Goal: Transaction & Acquisition: Download file/media

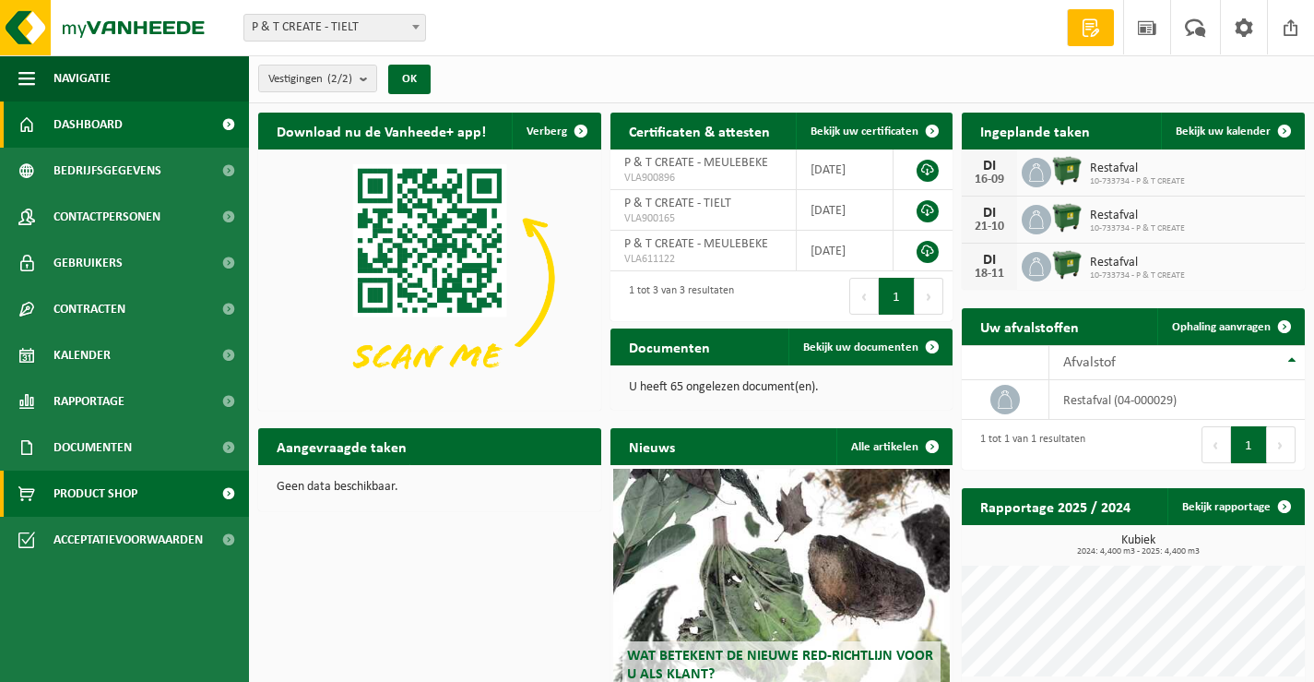
click at [130, 499] on span "Product Shop" at bounding box center [95, 493] width 84 height 46
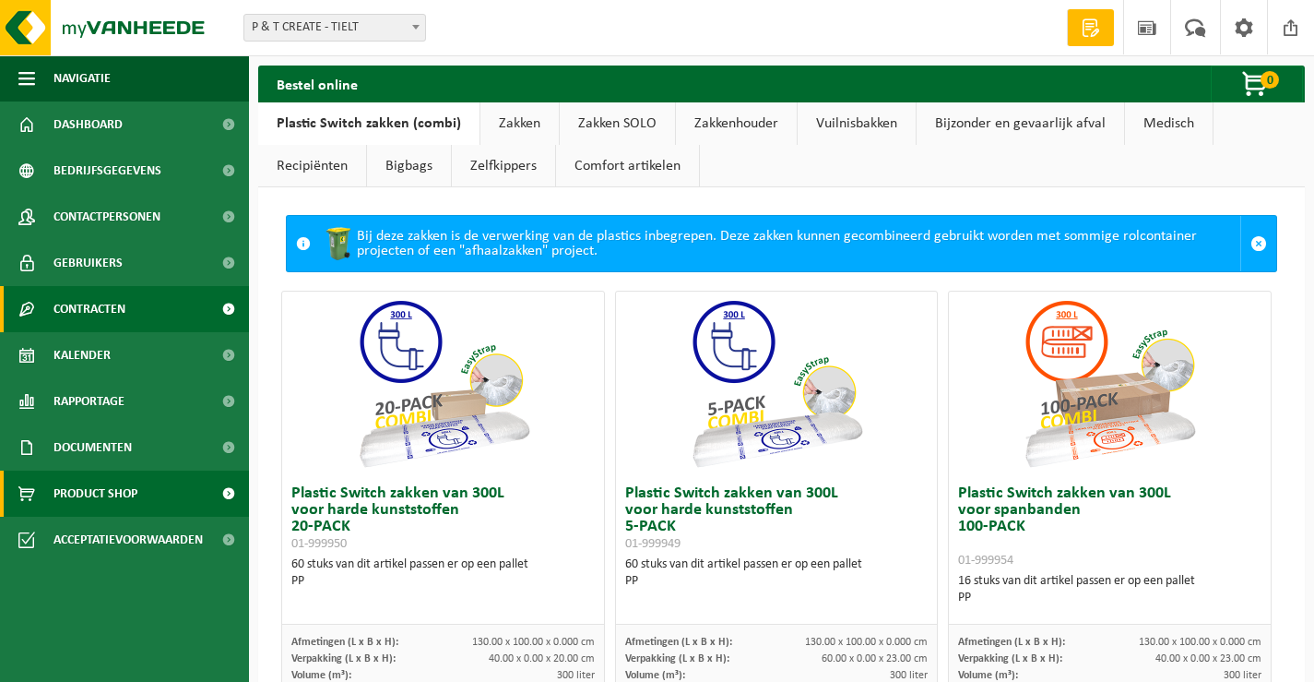
click at [113, 307] on span "Contracten" at bounding box center [89, 309] width 72 height 46
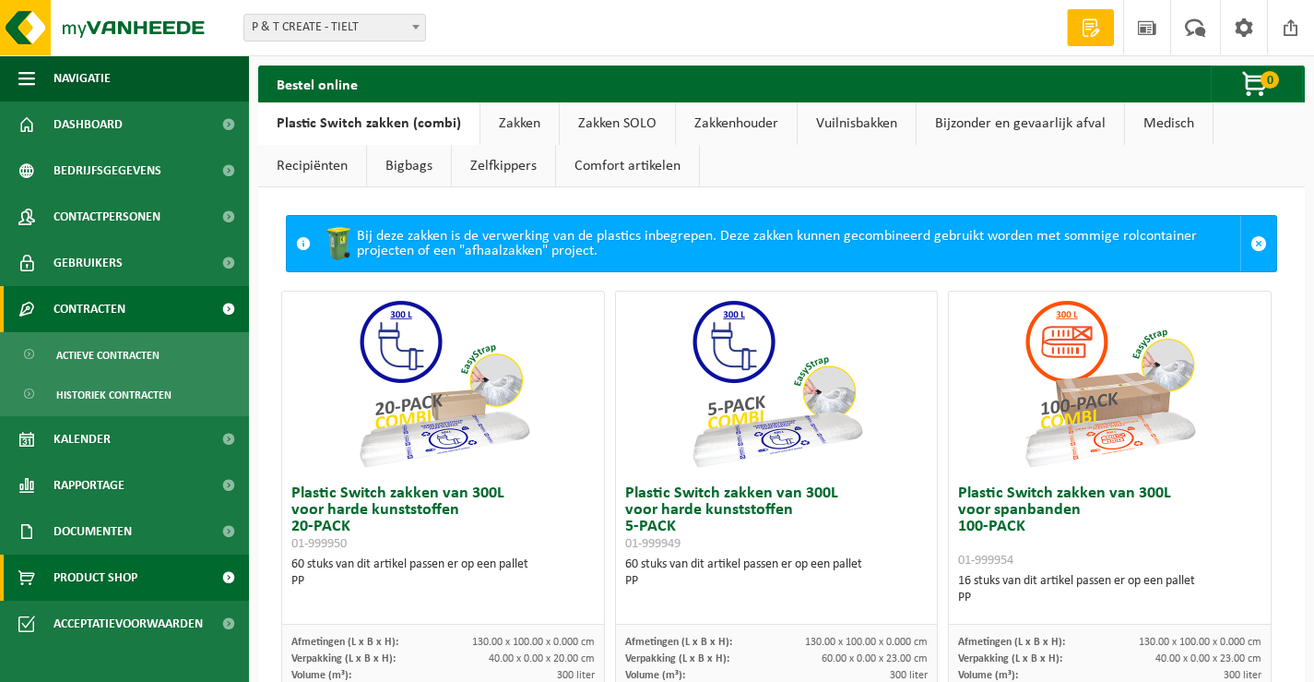
click at [113, 307] on span "Contracten" at bounding box center [89, 309] width 72 height 46
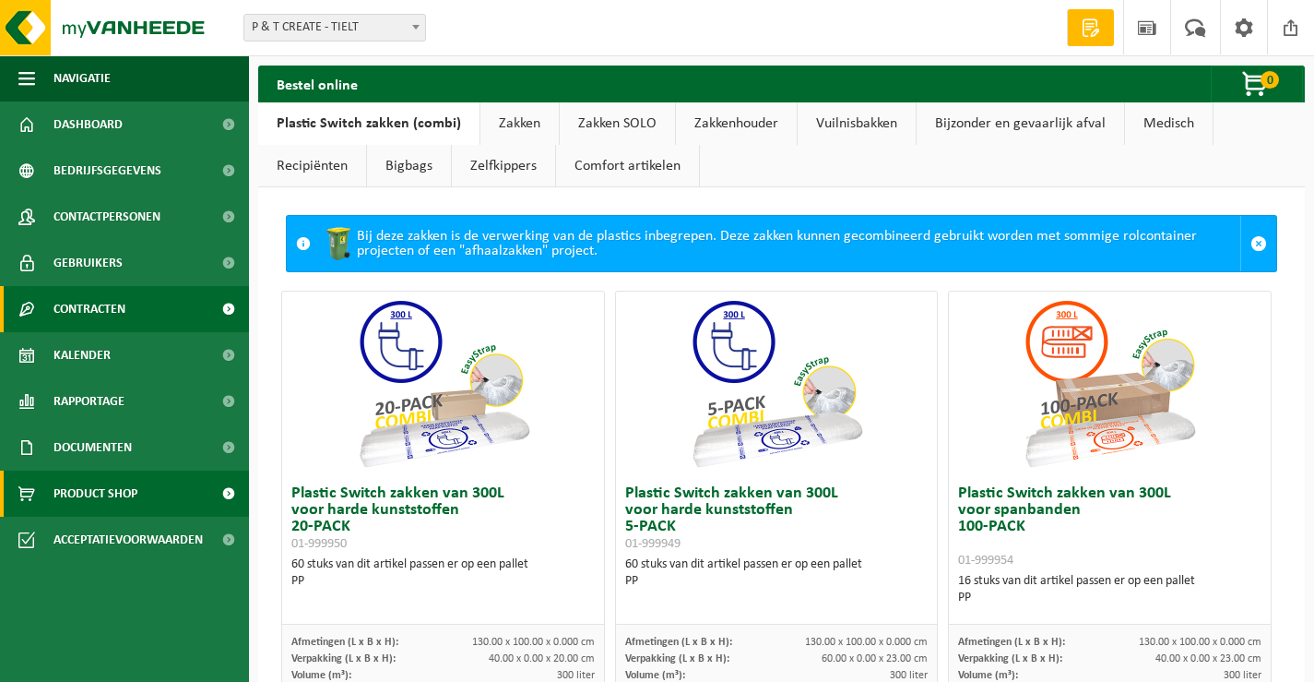
click at [185, 309] on link "Contracten" at bounding box center [124, 309] width 249 height 46
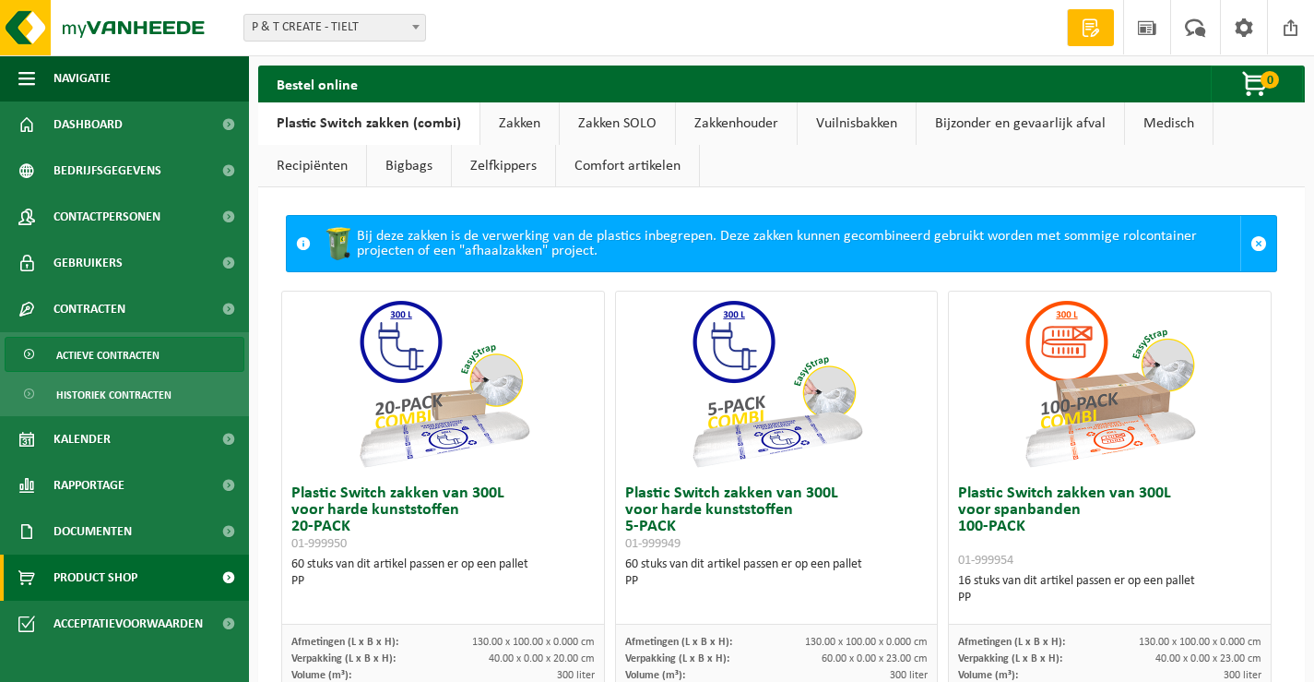
click at [102, 350] on span "Actieve contracten" at bounding box center [107, 355] width 103 height 35
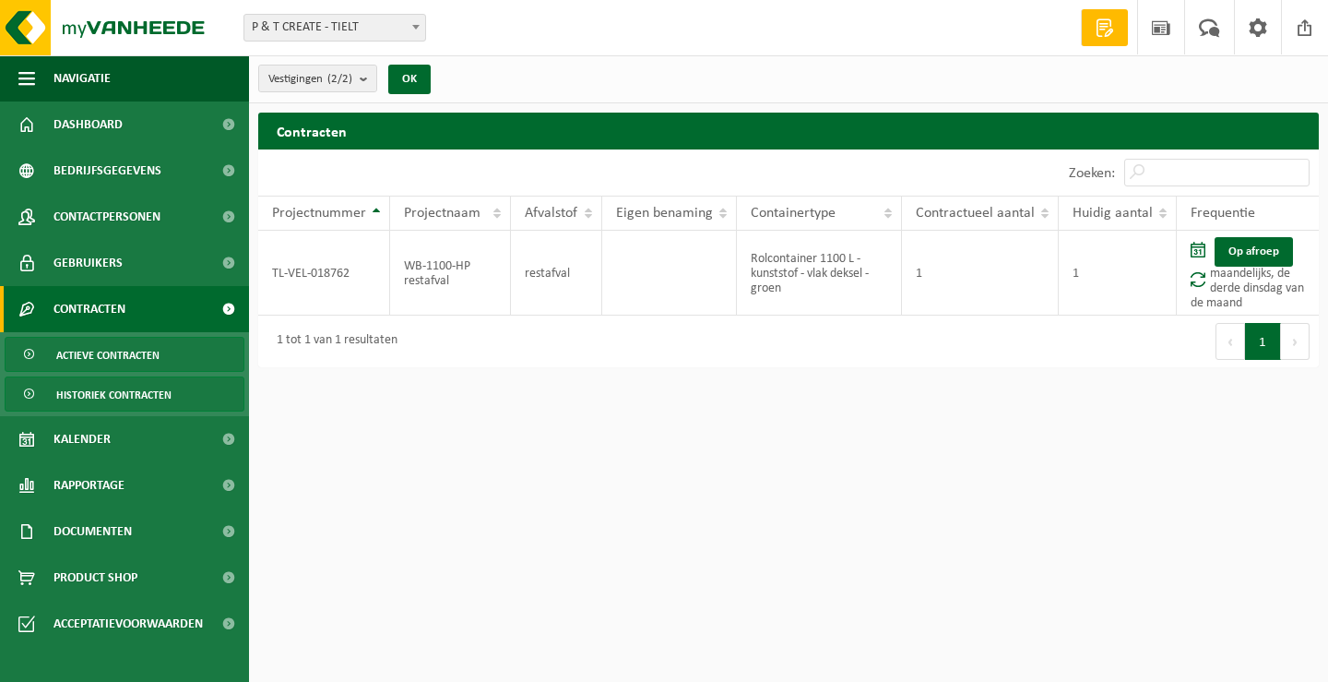
click at [138, 390] on span "Historiek contracten" at bounding box center [113, 394] width 115 height 35
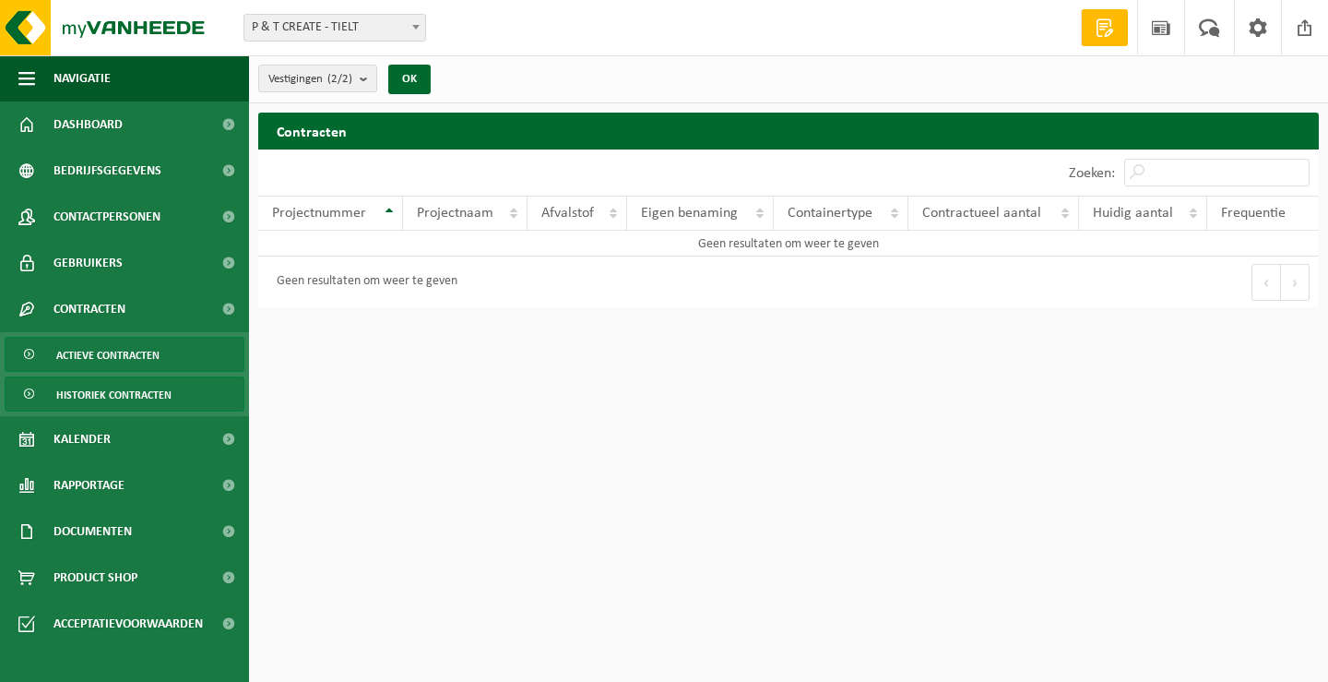
click at [105, 354] on span "Actieve contracten" at bounding box center [107, 355] width 103 height 35
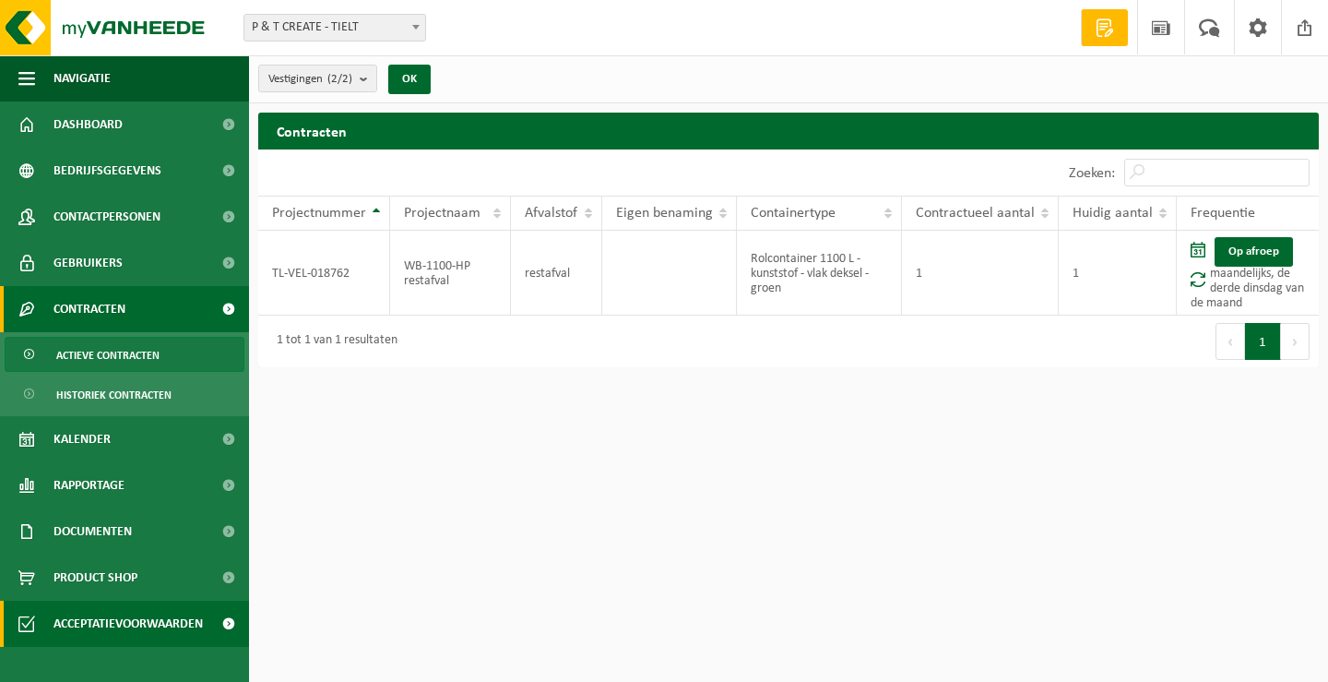
click at [98, 623] on span "Acceptatievoorwaarden" at bounding box center [127, 623] width 149 height 46
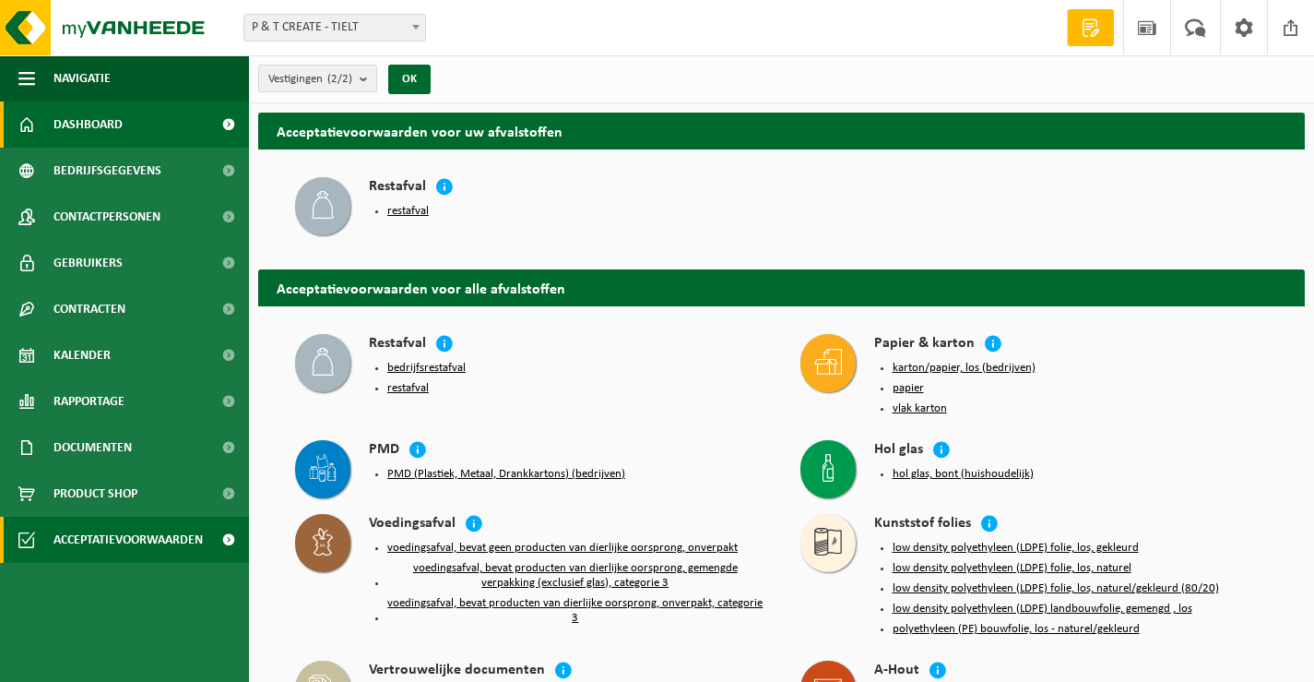
click at [108, 123] on span "Dashboard" at bounding box center [87, 124] width 69 height 46
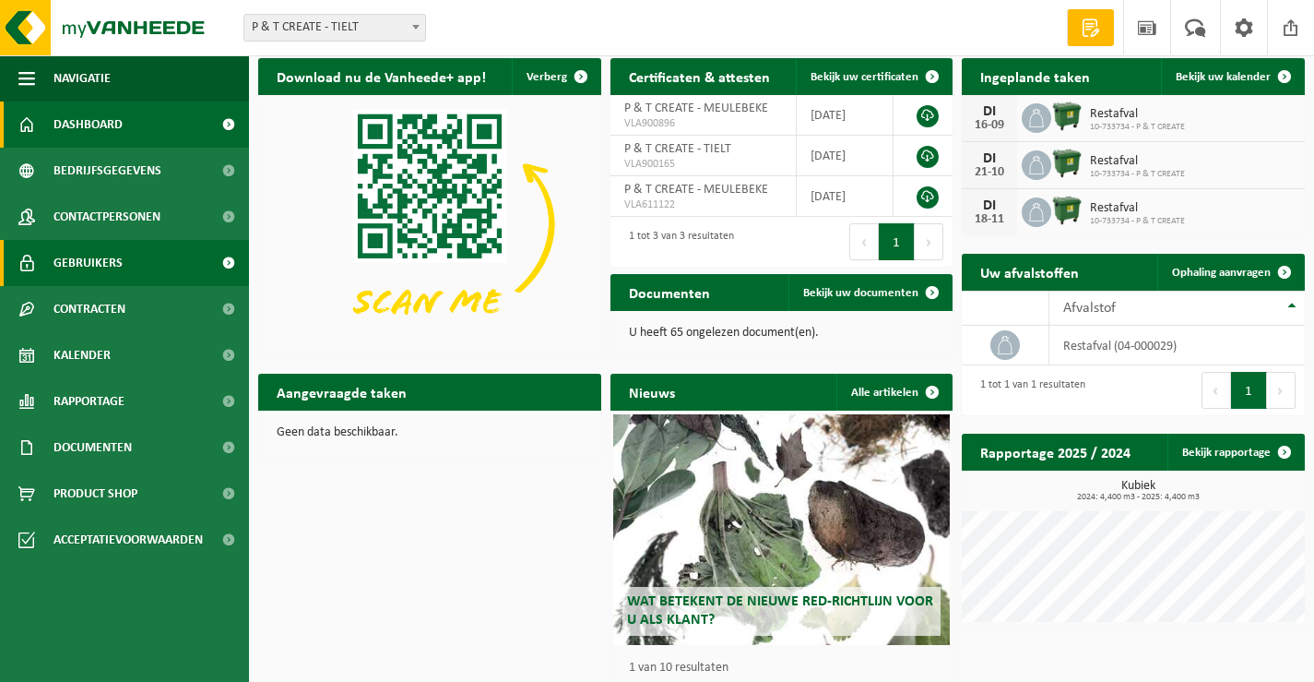
scroll to position [108, 0]
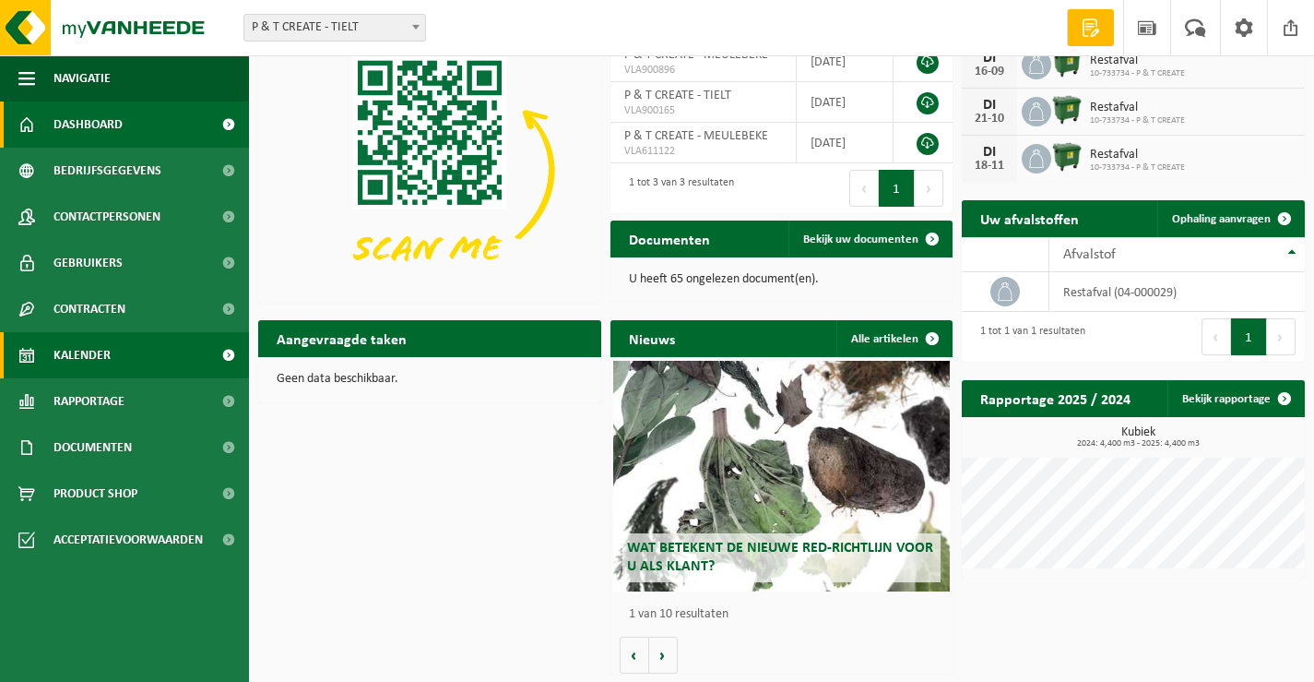
click at [105, 356] on span "Kalender" at bounding box center [81, 355] width 57 height 46
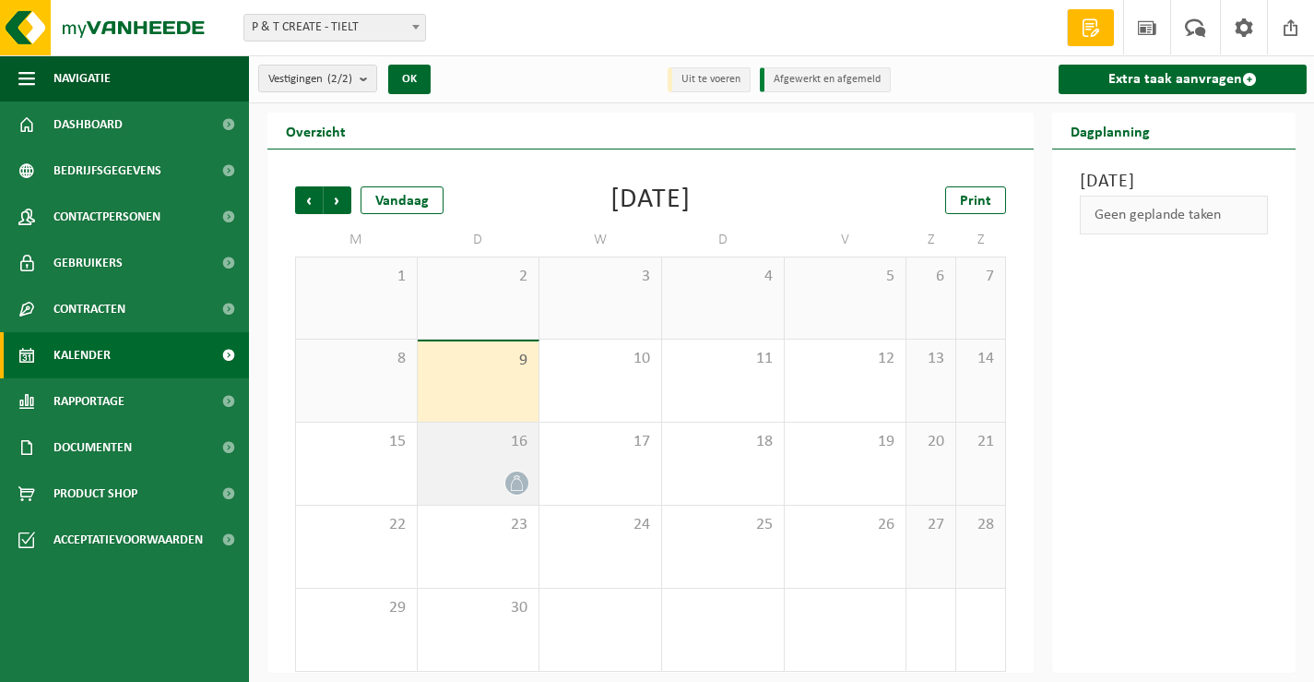
click at [517, 484] on icon at bounding box center [517, 483] width 16 height 16
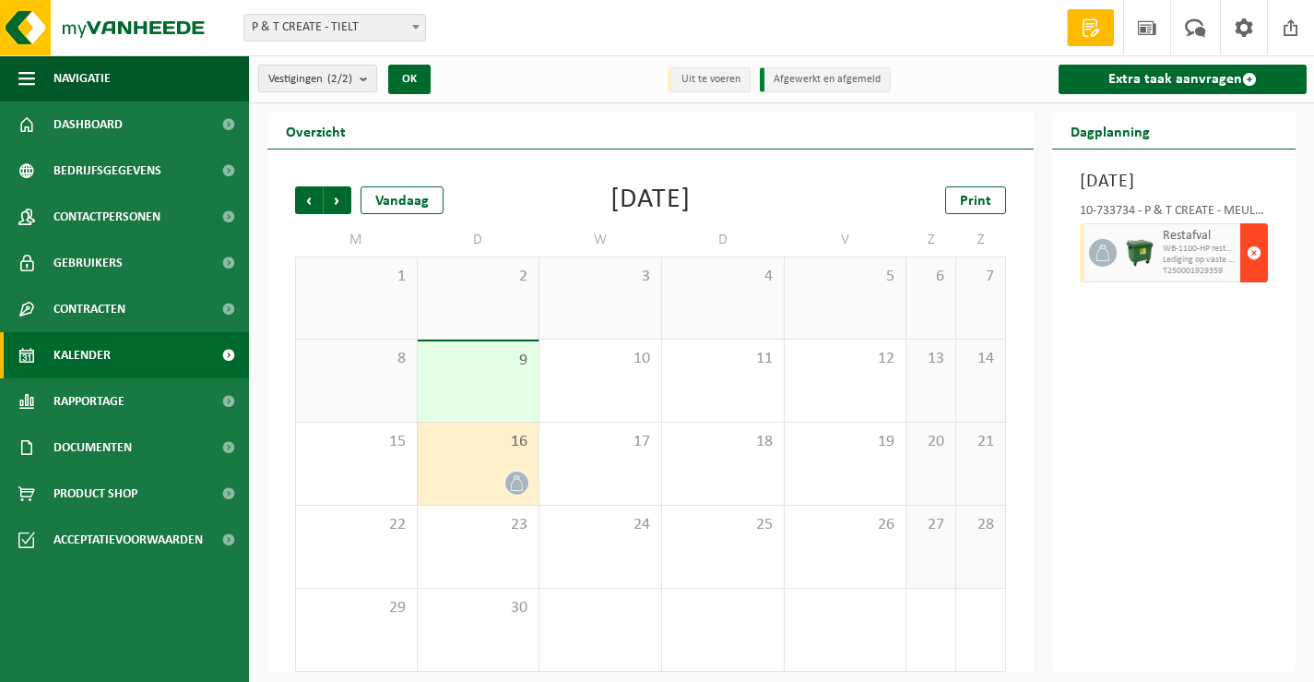
click at [1252, 271] on span "button" at bounding box center [1254, 252] width 15 height 37
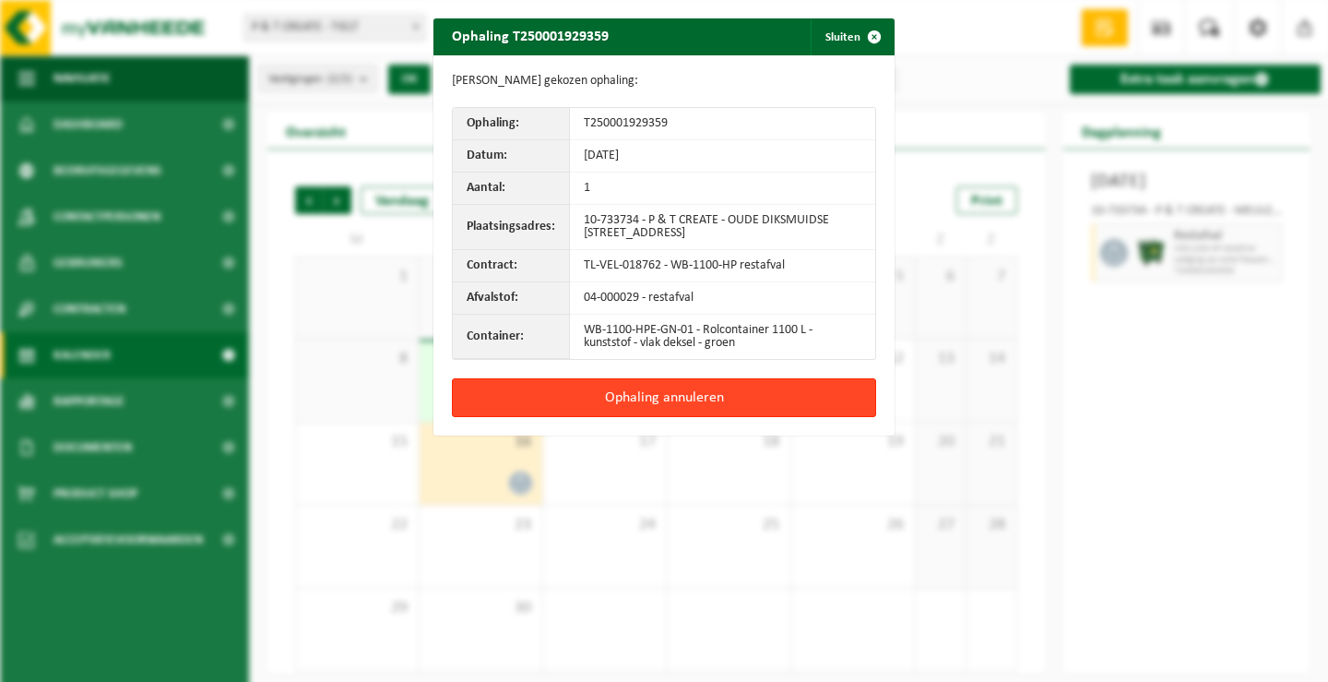
click at [652, 399] on button "Ophaling annuleren" at bounding box center [664, 397] width 424 height 39
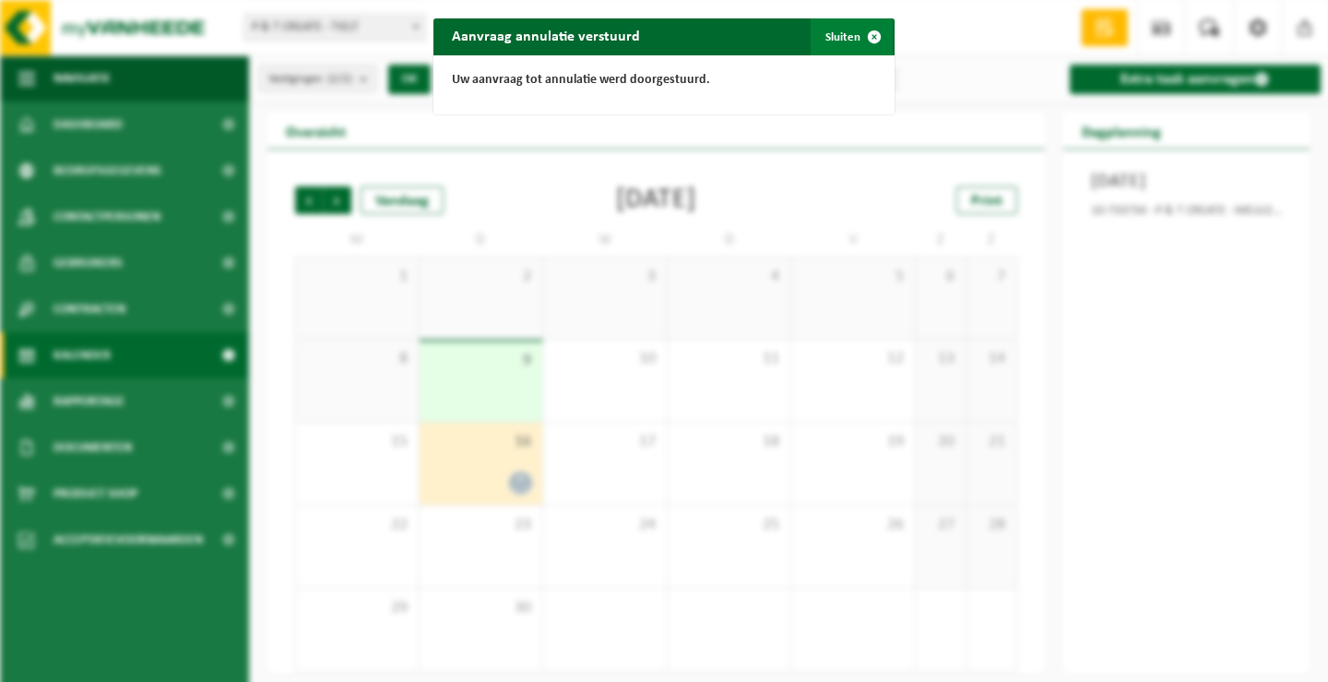
click at [827, 35] on button "Sluiten" at bounding box center [852, 36] width 82 height 37
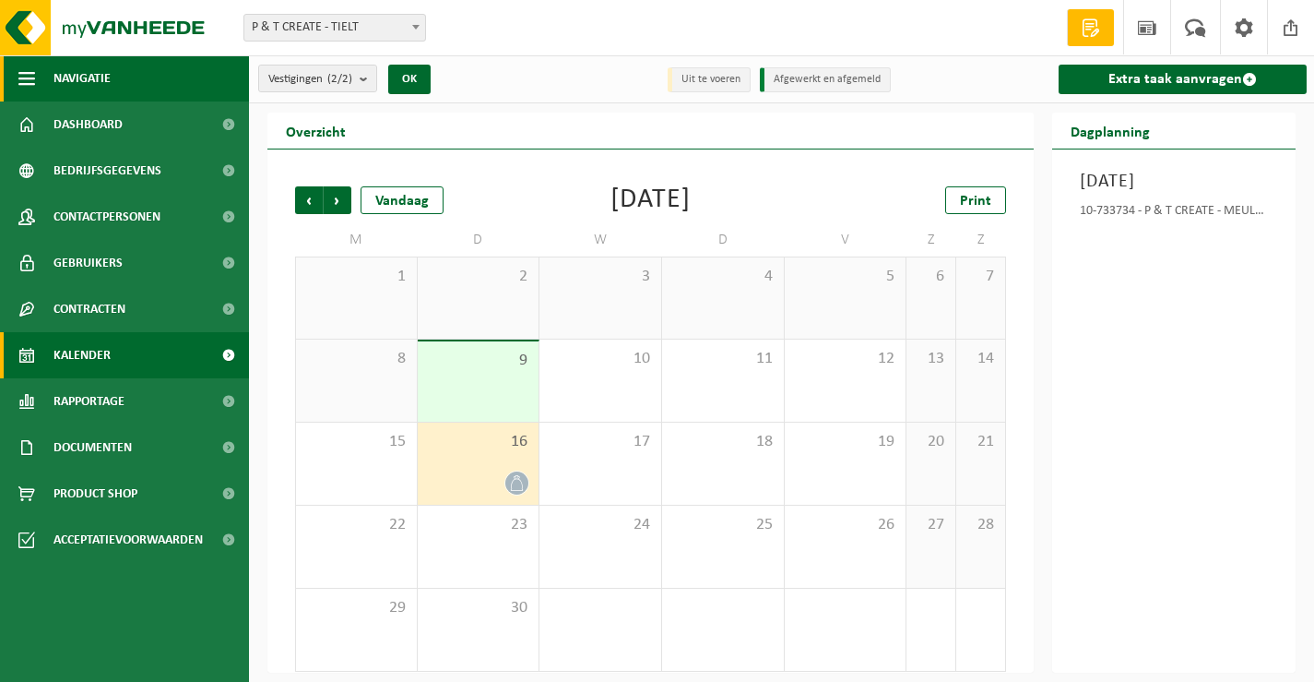
click at [83, 80] on span "Navigatie" at bounding box center [81, 78] width 57 height 46
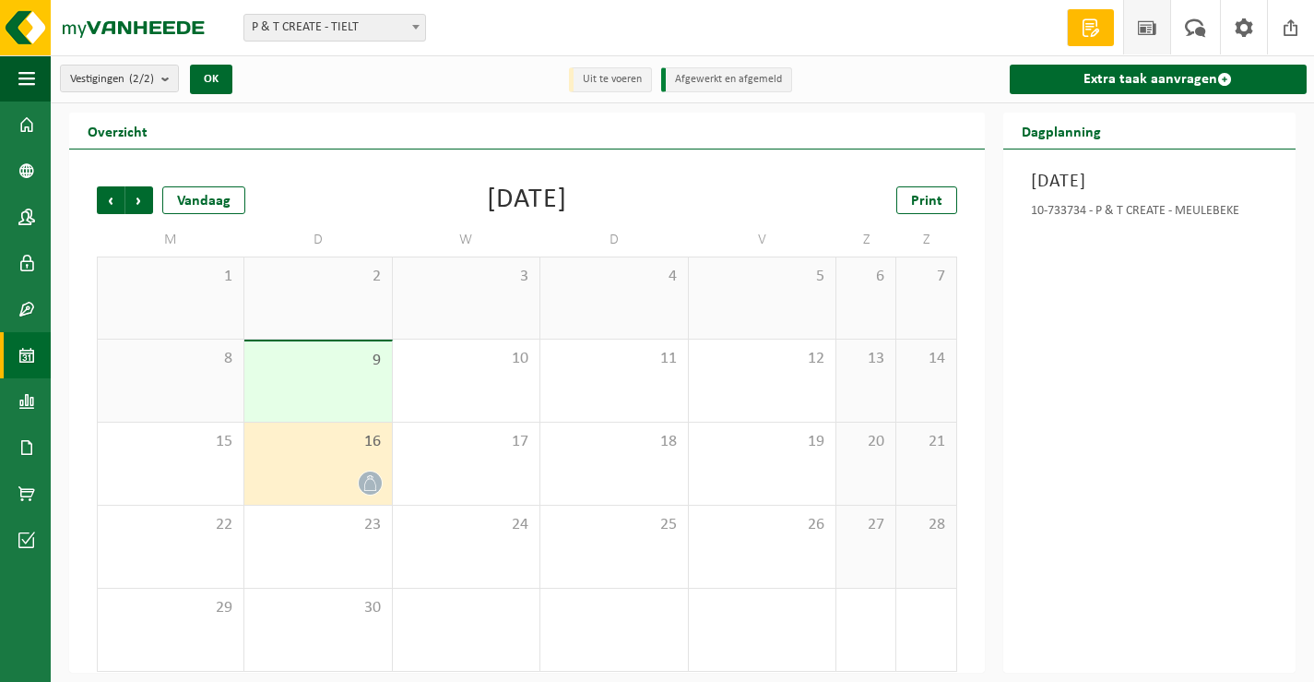
click at [1152, 22] on span at bounding box center [1147, 27] width 28 height 54
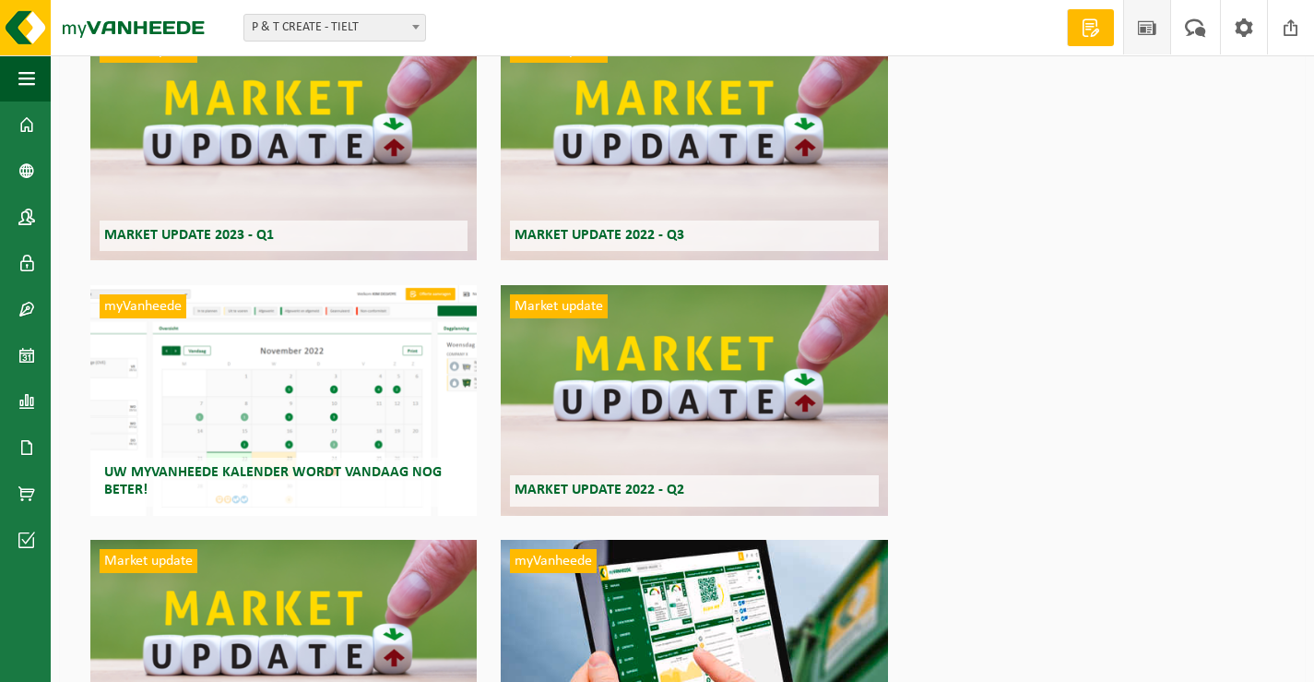
scroll to position [658, 0]
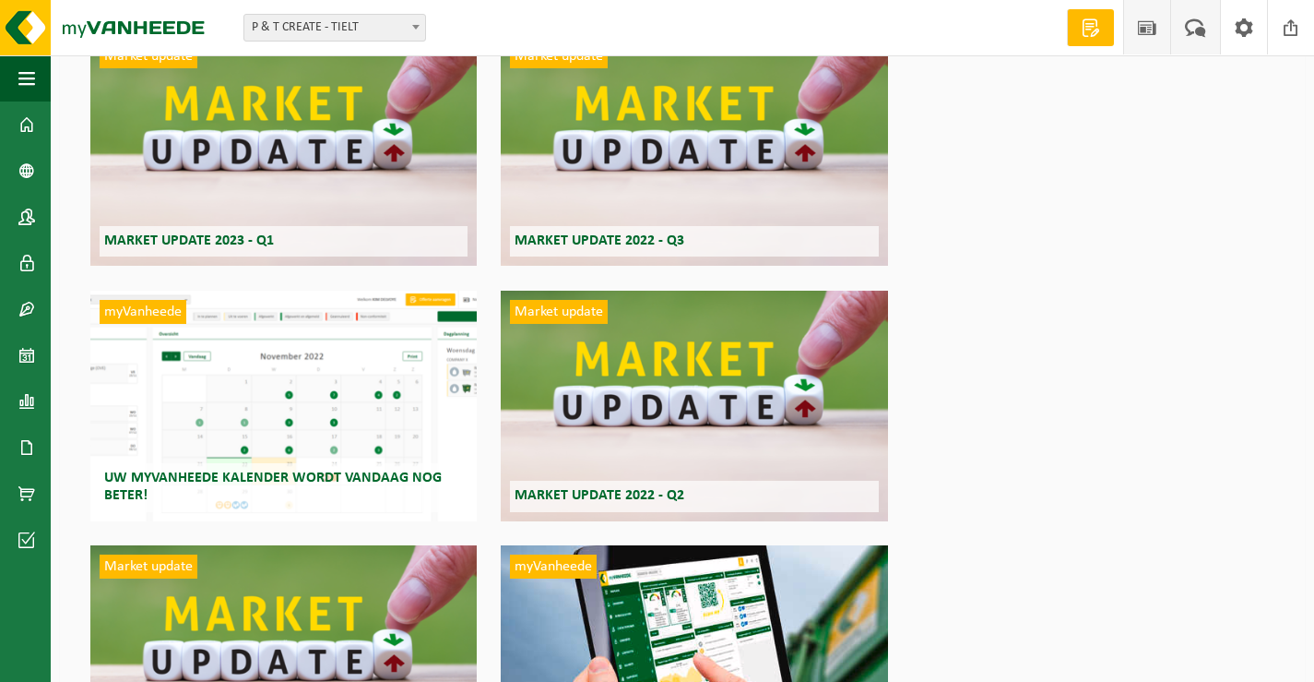
click at [1196, 32] on span at bounding box center [1195, 27] width 30 height 54
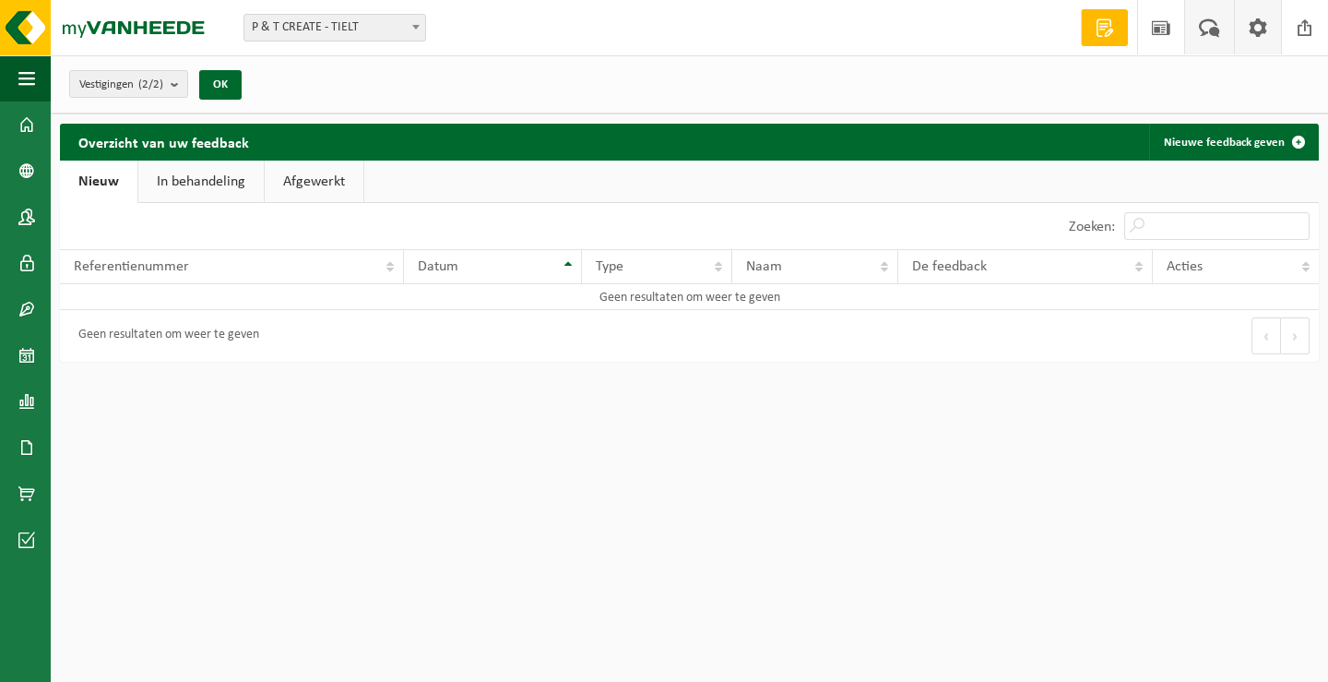
click at [1263, 33] on span at bounding box center [1258, 27] width 28 height 54
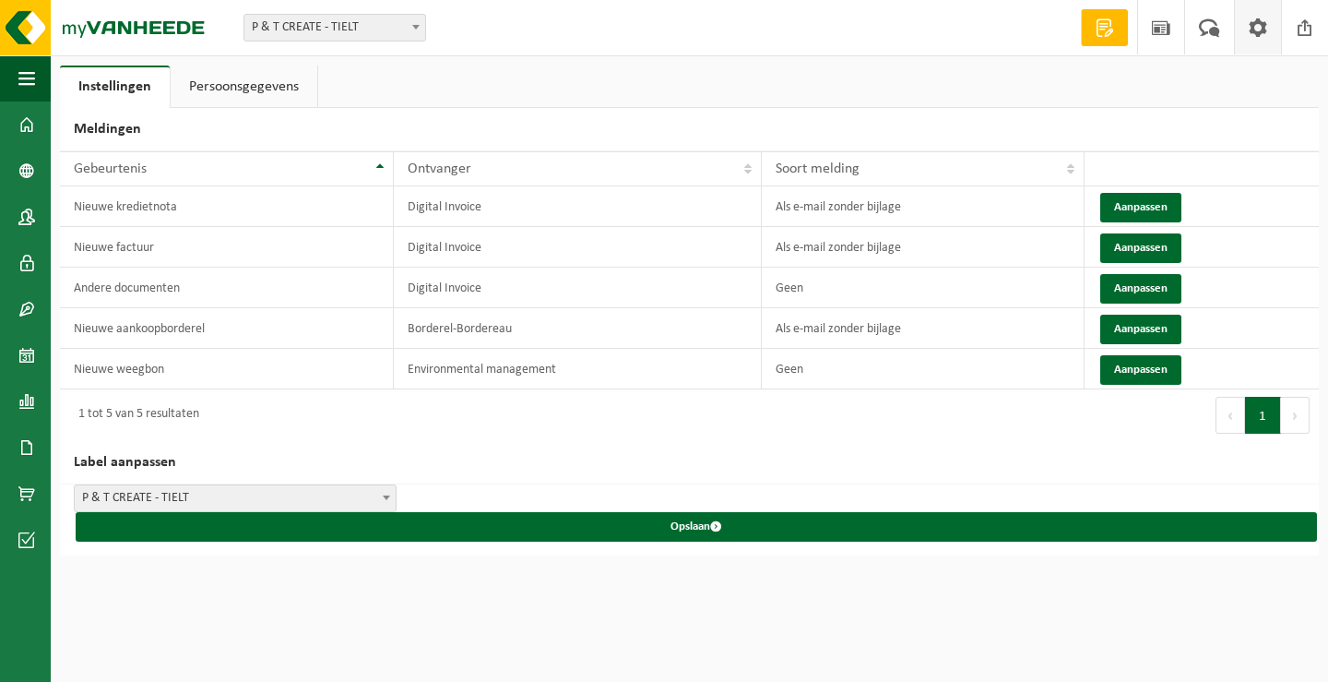
click at [219, 89] on link "Persoonsgegevens" at bounding box center [244, 86] width 147 height 42
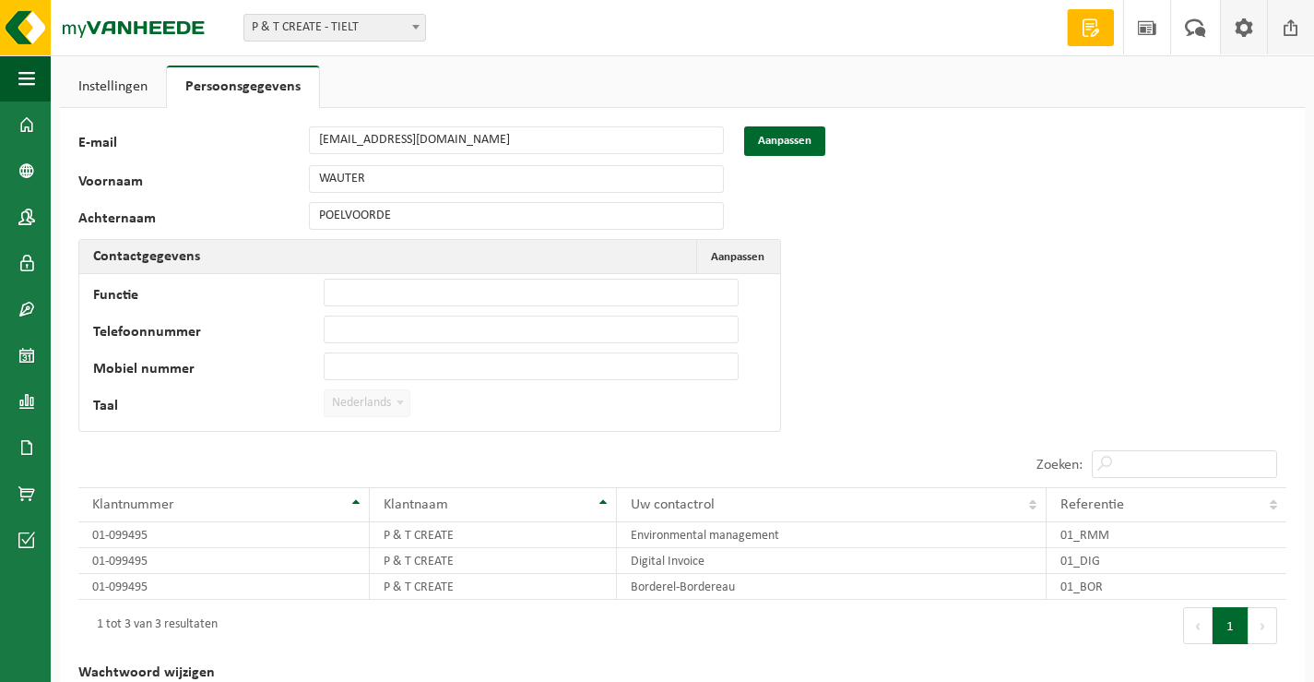
click at [1289, 36] on span at bounding box center [1291, 27] width 28 height 54
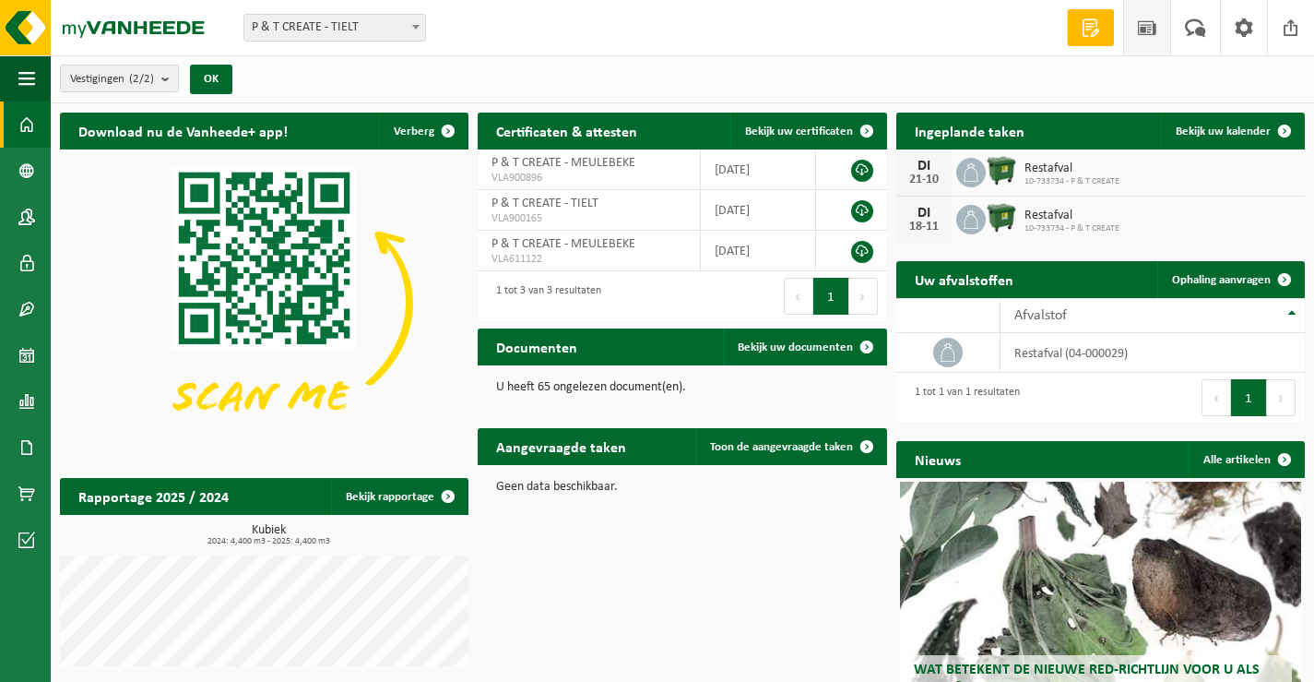
click at [1146, 36] on span at bounding box center [1147, 27] width 28 height 54
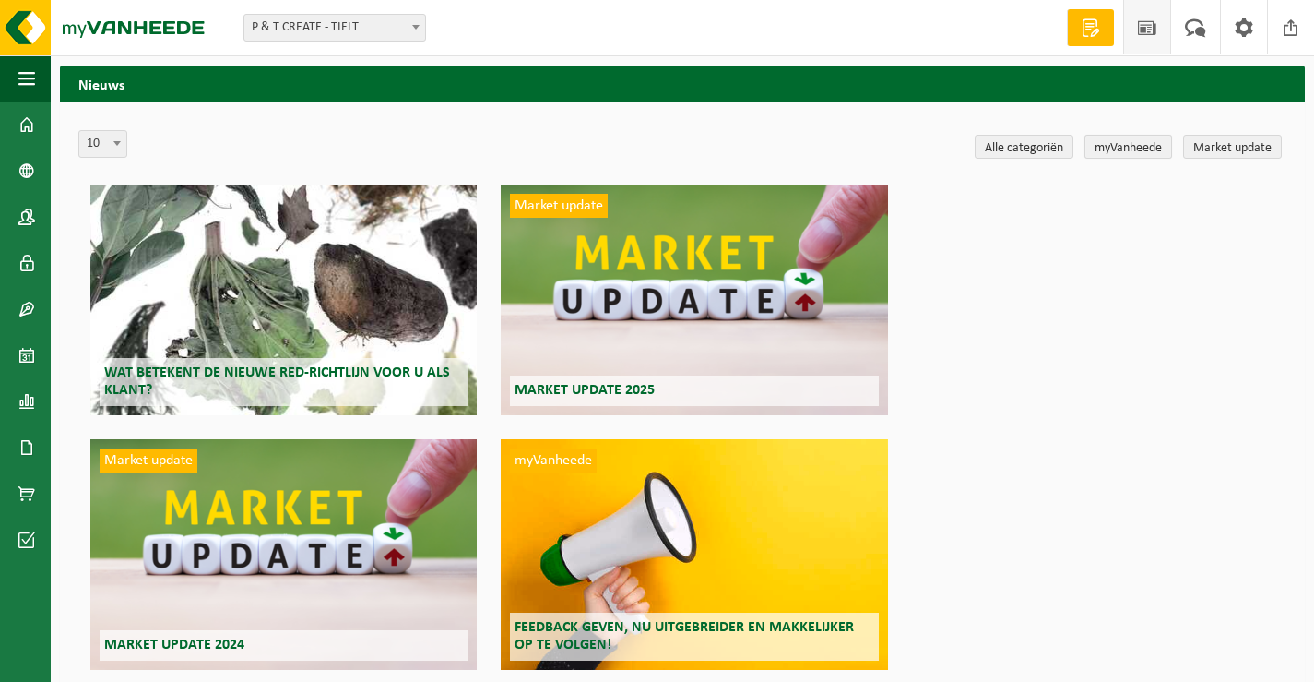
click at [1122, 148] on link "myVanheede" at bounding box center [1129, 147] width 88 height 24
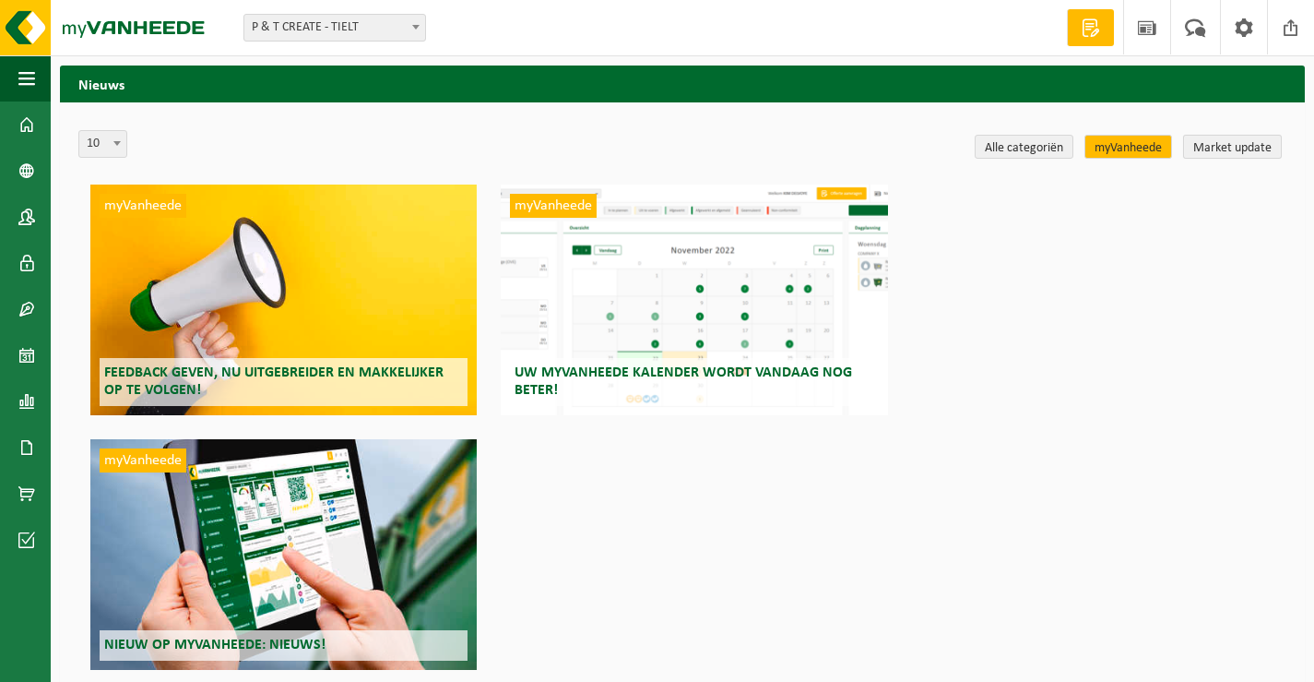
click at [1215, 147] on link "Market update" at bounding box center [1232, 147] width 99 height 24
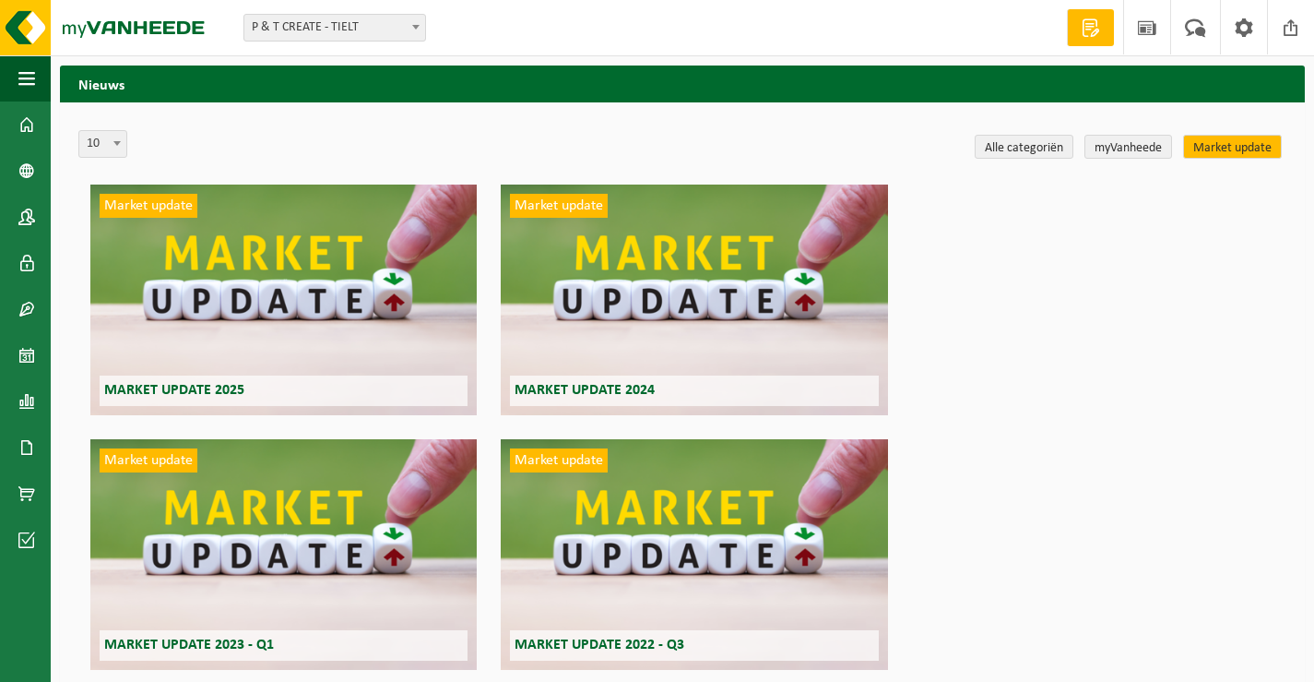
click at [205, 387] on span "Market update 2025" at bounding box center [174, 390] width 140 height 15
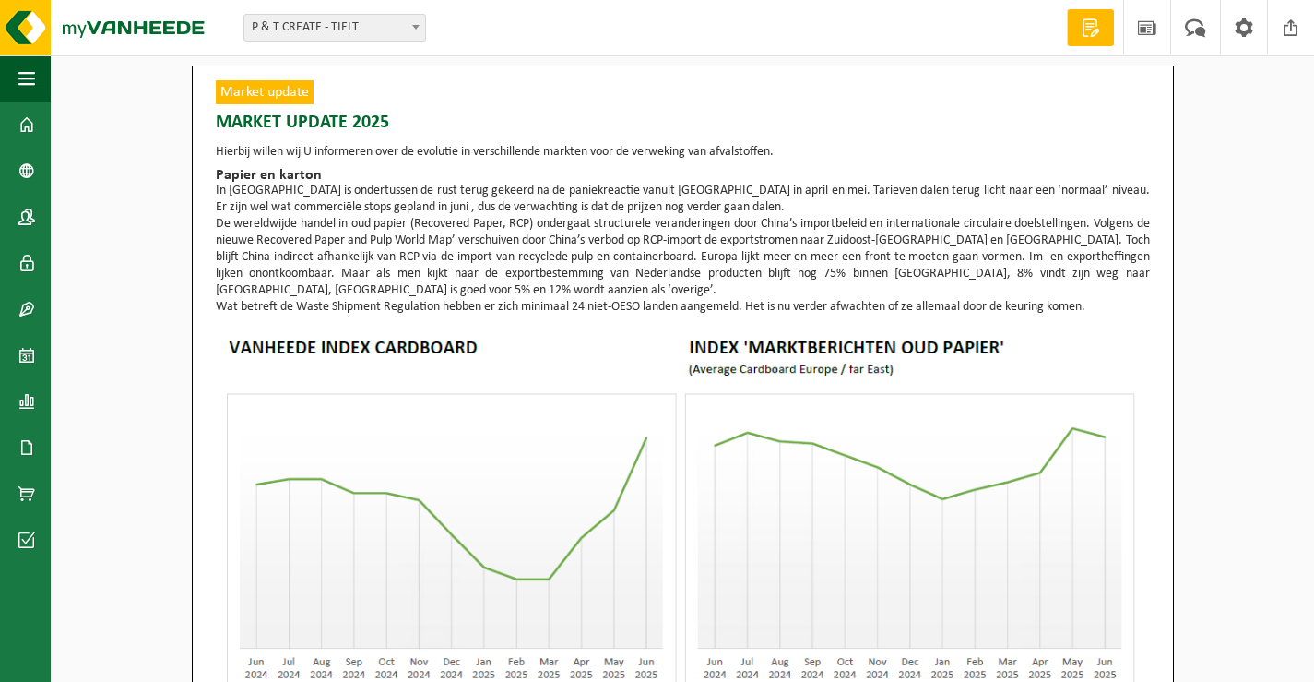
click at [1094, 27] on span at bounding box center [1091, 27] width 28 height 18
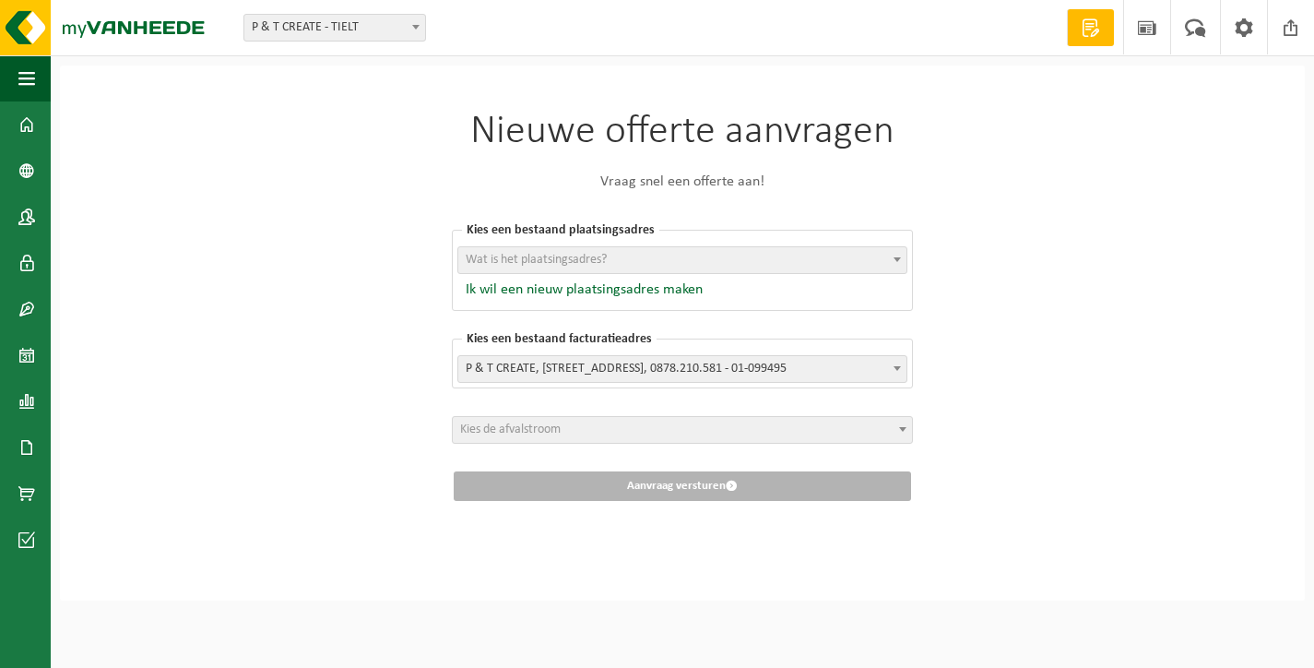
click at [525, 365] on span "P & T CREATE, HULSTPLEIN 5, TIELT, 0878.210.581 - 01-099495" at bounding box center [682, 369] width 448 height 26
click at [500, 357] on span "P & T CREATE, HULSTPLEIN 5, TIELT, 0878.210.581 - 01-099495" at bounding box center [682, 369] width 448 height 26
click at [492, 432] on span "Kies de afvalstroom" at bounding box center [510, 429] width 101 height 14
click at [178, 133] on div "Nieuwe offerte aanvragen Vraag snel een offerte aan! Kies een bestaand plaatsin…" at bounding box center [682, 332] width 1245 height 535
click at [526, 257] on span "Wat is het plaatsingsadres?" at bounding box center [536, 260] width 141 height 14
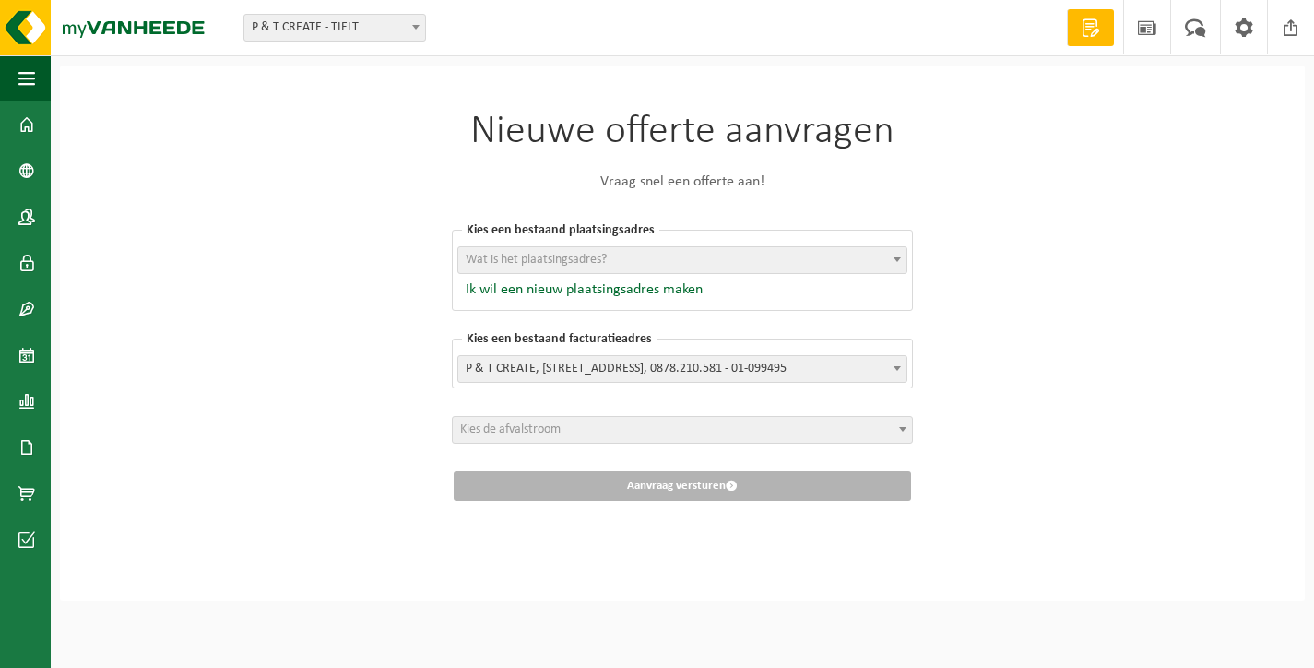
click at [526, 255] on span "Wat is het plaatsingsadres?" at bounding box center [536, 260] width 141 height 14
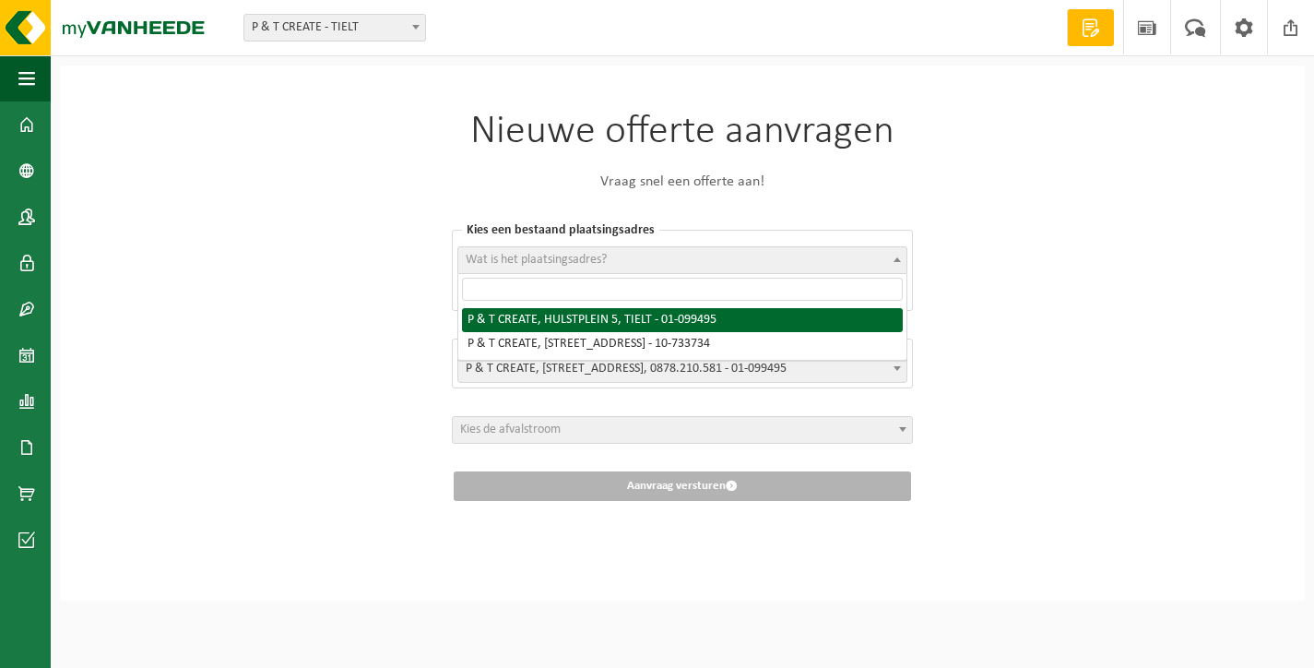
click at [522, 254] on span "Wat is het plaatsingsadres?" at bounding box center [536, 260] width 141 height 14
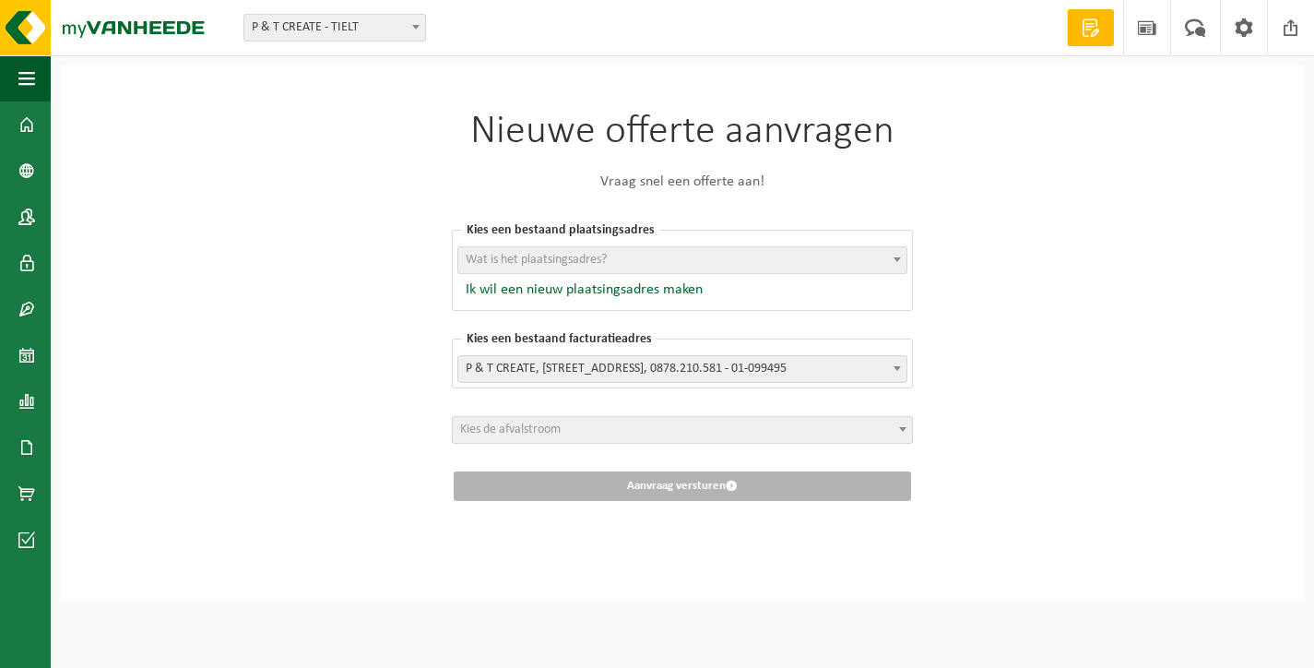
click at [516, 251] on span "Wat is het plaatsingsadres?" at bounding box center [682, 260] width 448 height 26
click at [27, 166] on span at bounding box center [26, 171] width 17 height 46
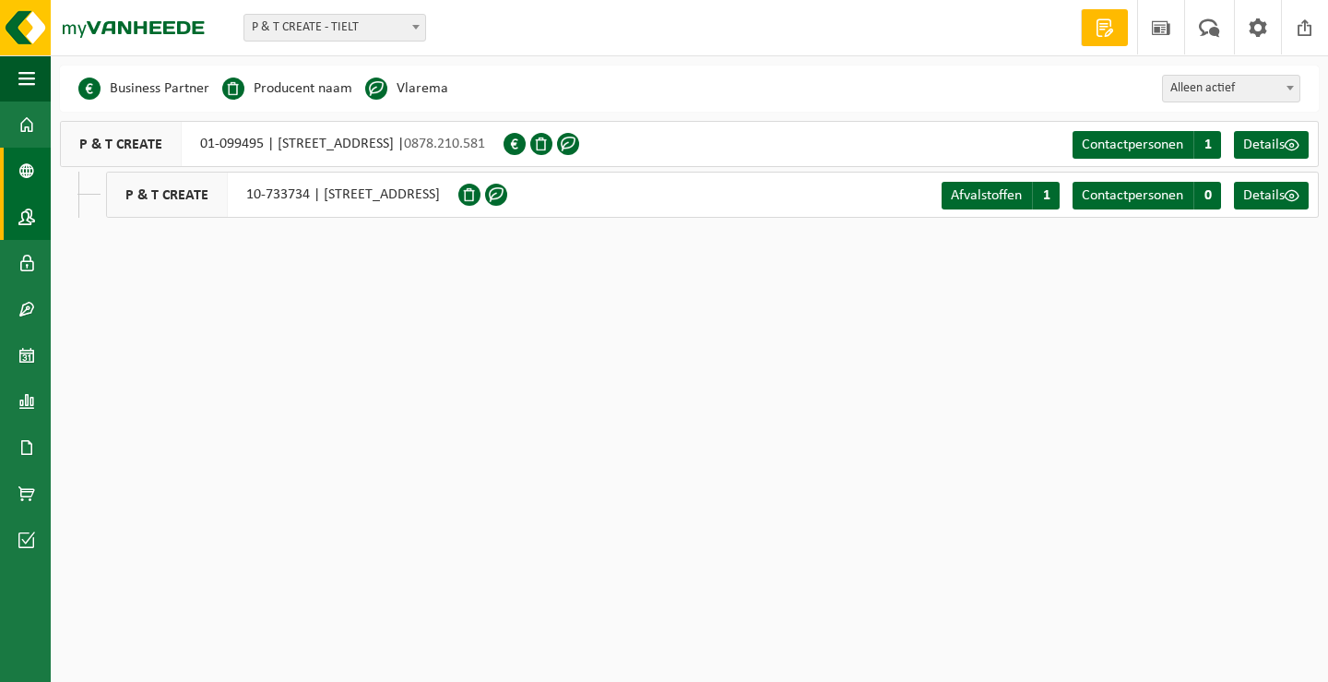
click at [29, 224] on span at bounding box center [26, 217] width 17 height 46
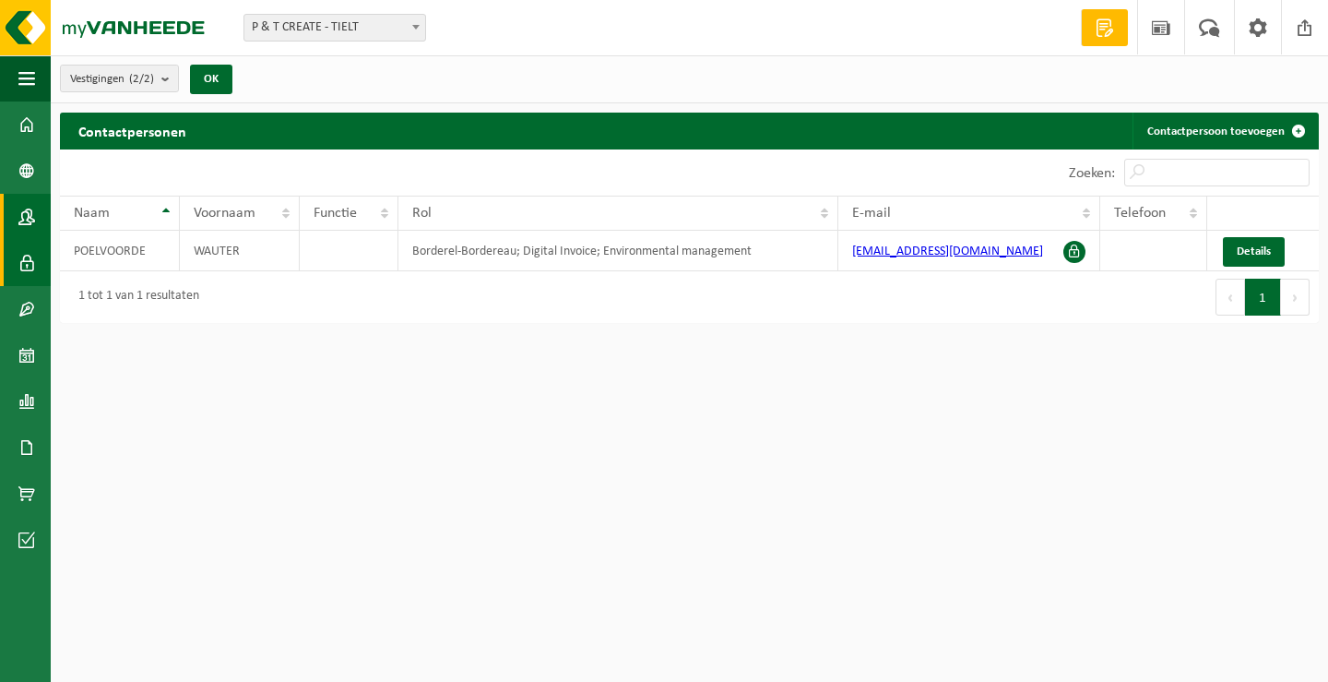
click at [25, 255] on span at bounding box center [26, 263] width 17 height 46
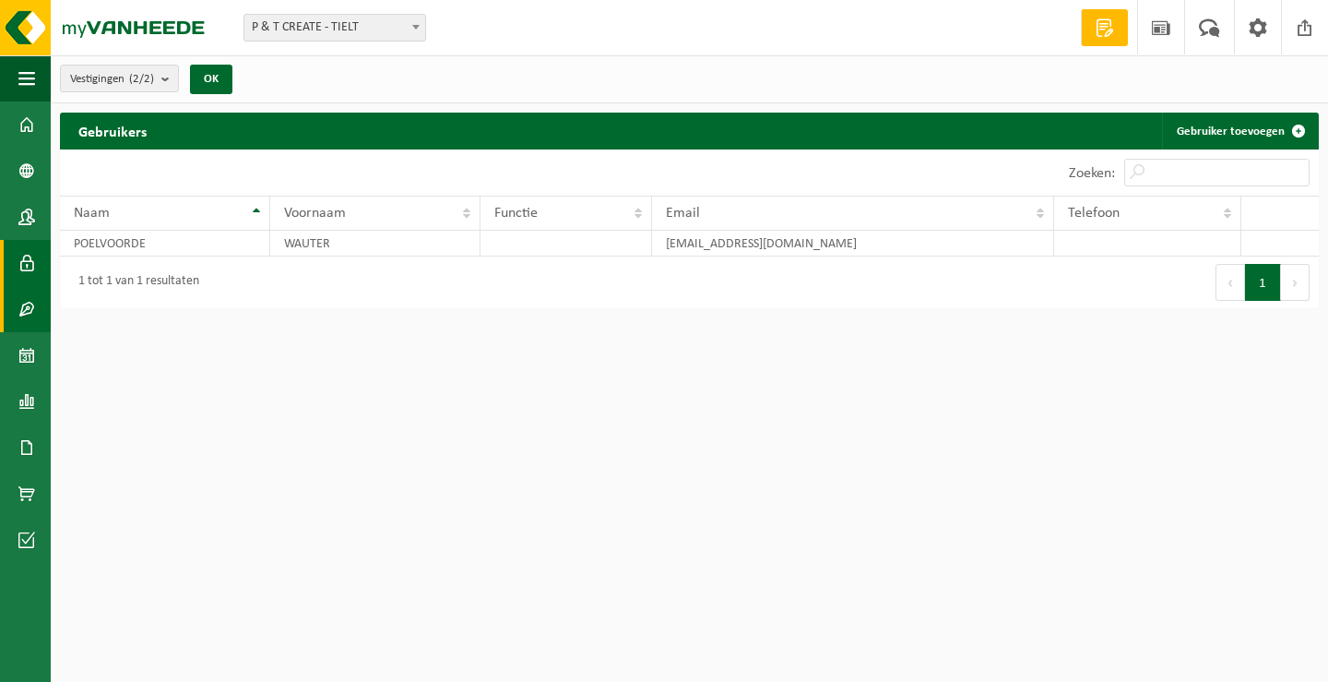
click at [36, 304] on link "Contracten" at bounding box center [25, 309] width 51 height 46
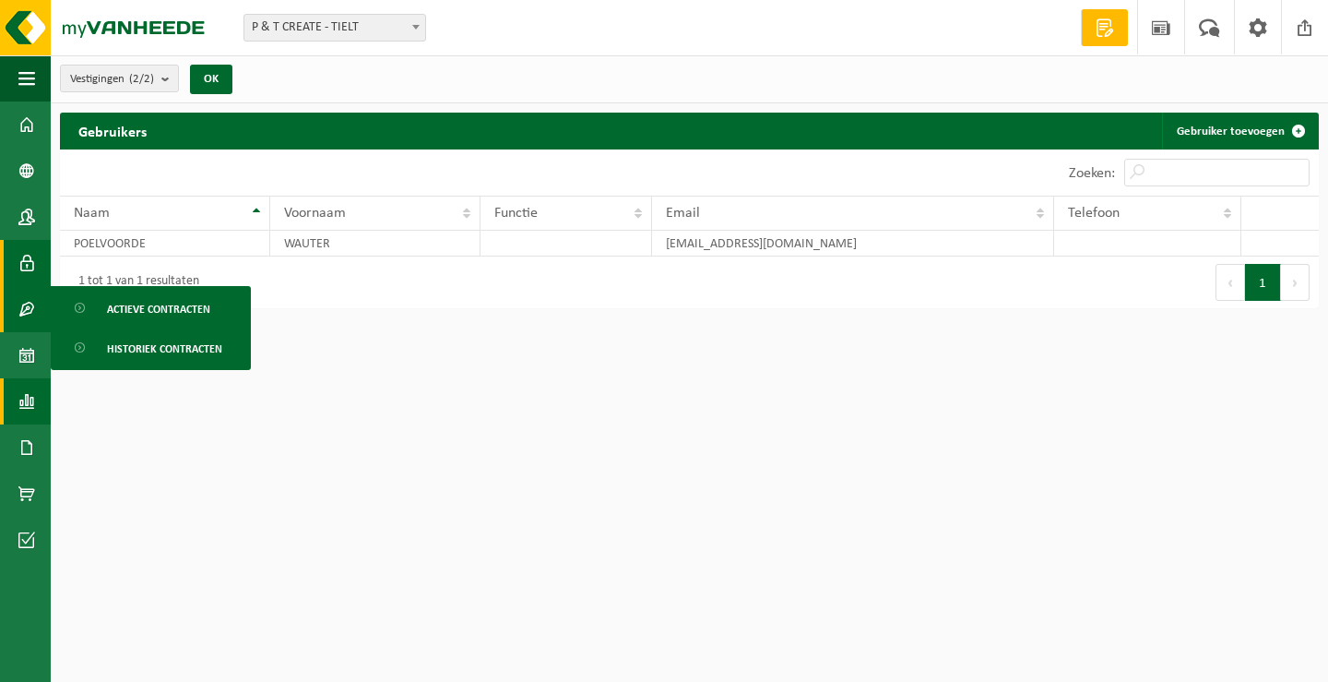
click at [27, 407] on span at bounding box center [26, 401] width 17 height 46
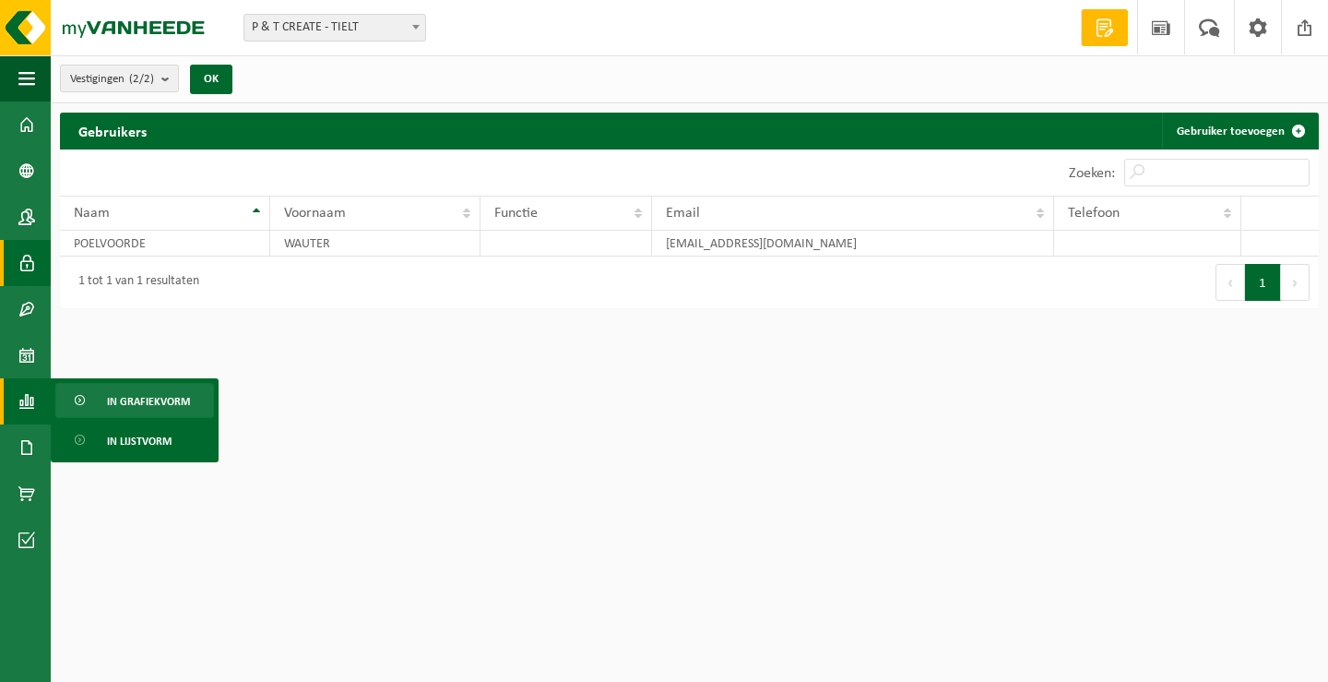
click at [130, 403] on span "In grafiekvorm" at bounding box center [148, 401] width 83 height 35
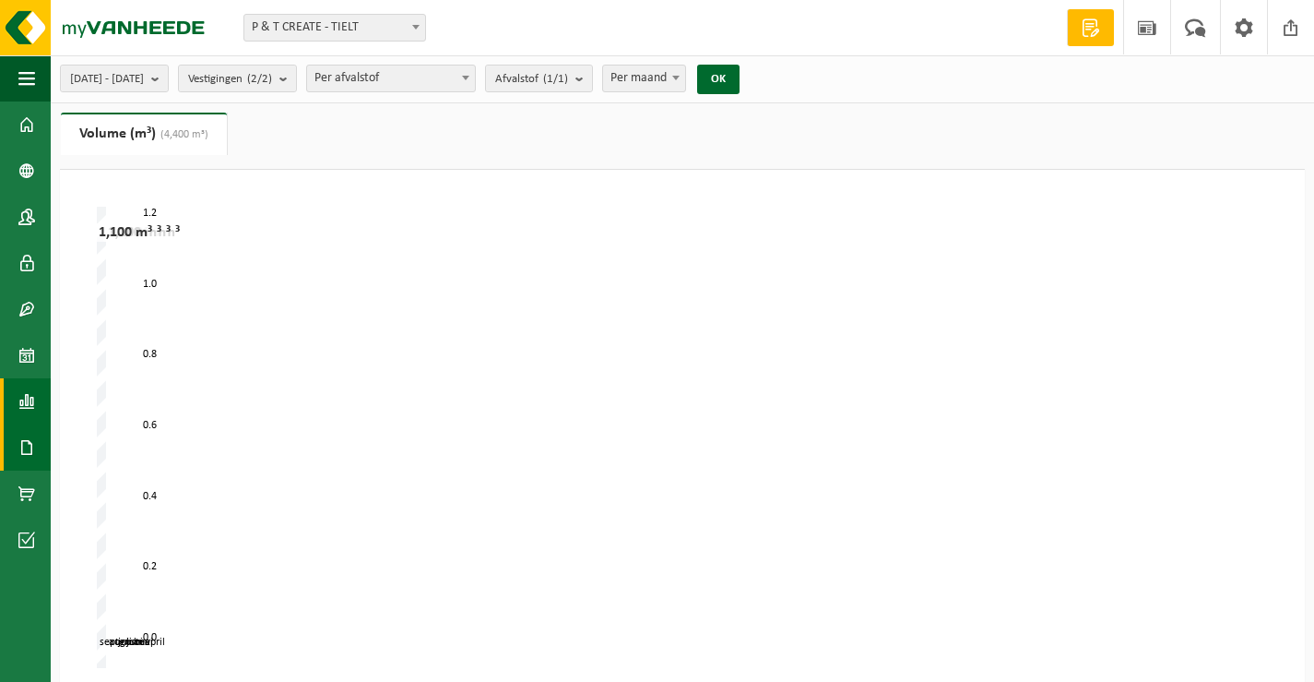
click at [30, 441] on span at bounding box center [26, 447] width 17 height 46
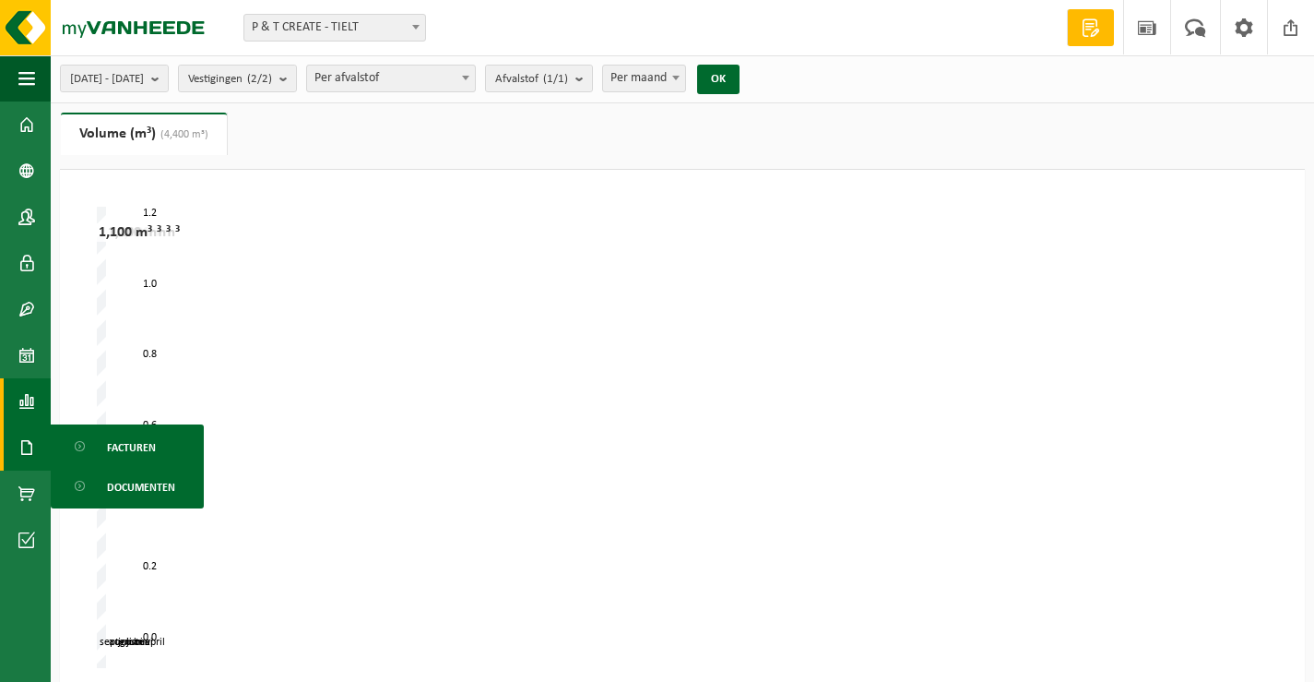
click at [123, 447] on span "Facturen" at bounding box center [131, 447] width 49 height 35
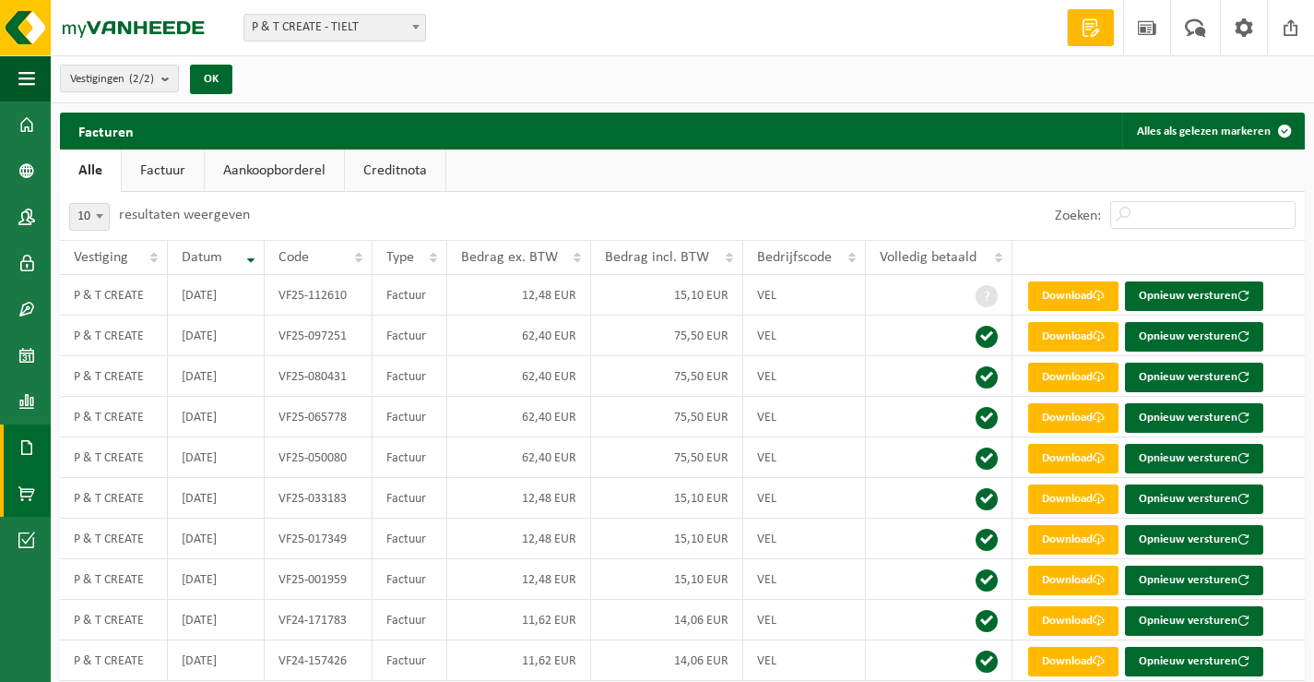
click at [21, 482] on span at bounding box center [26, 493] width 17 height 46
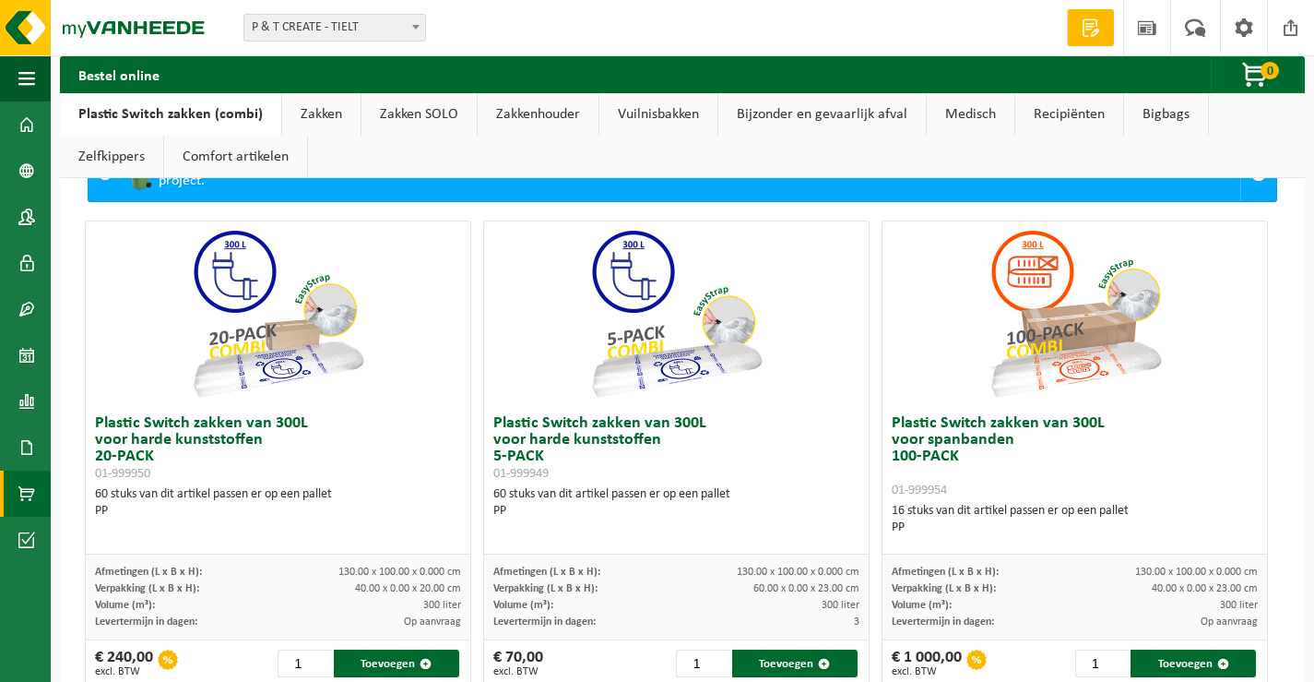
scroll to position [277, 0]
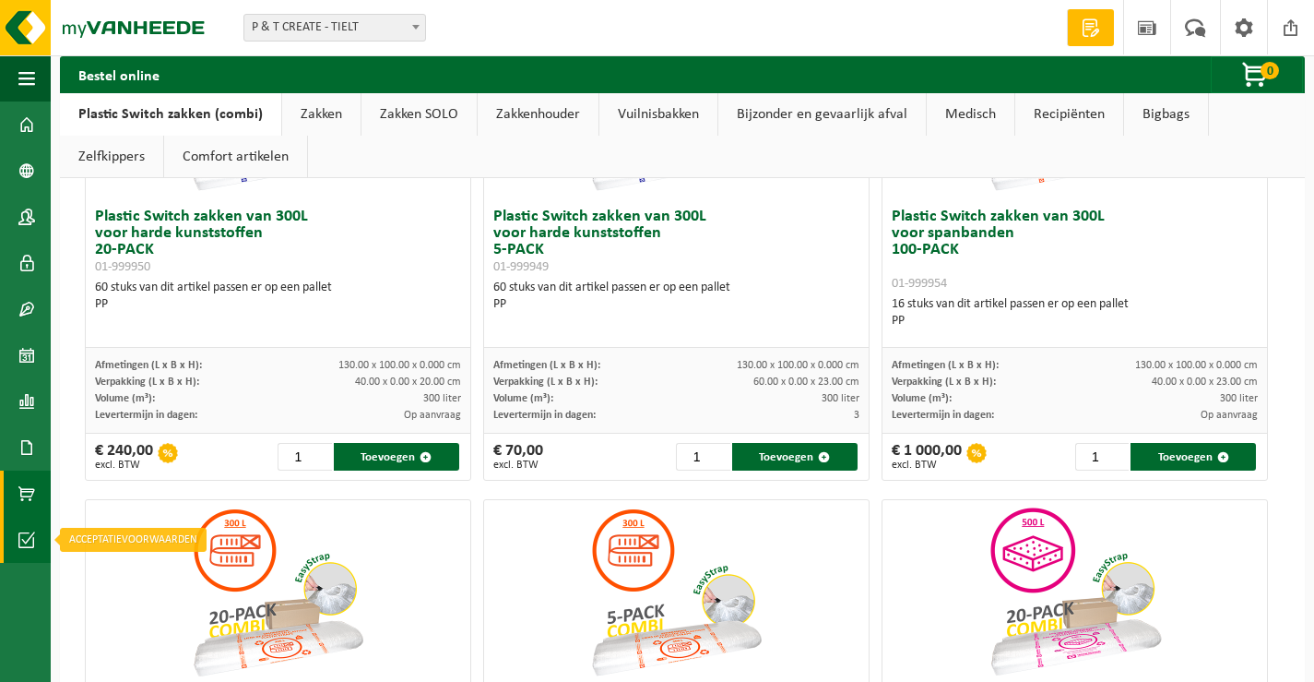
click at [19, 530] on span at bounding box center [26, 539] width 17 height 46
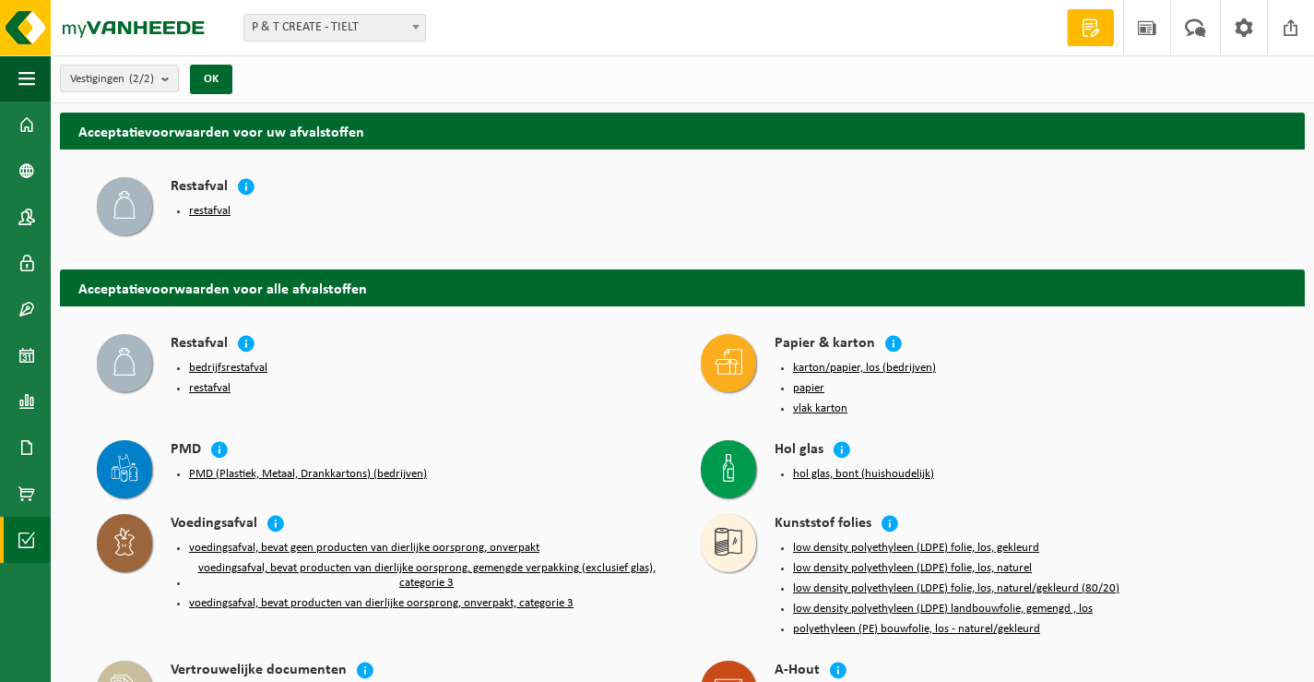
click at [410, 29] on span at bounding box center [416, 27] width 18 height 24
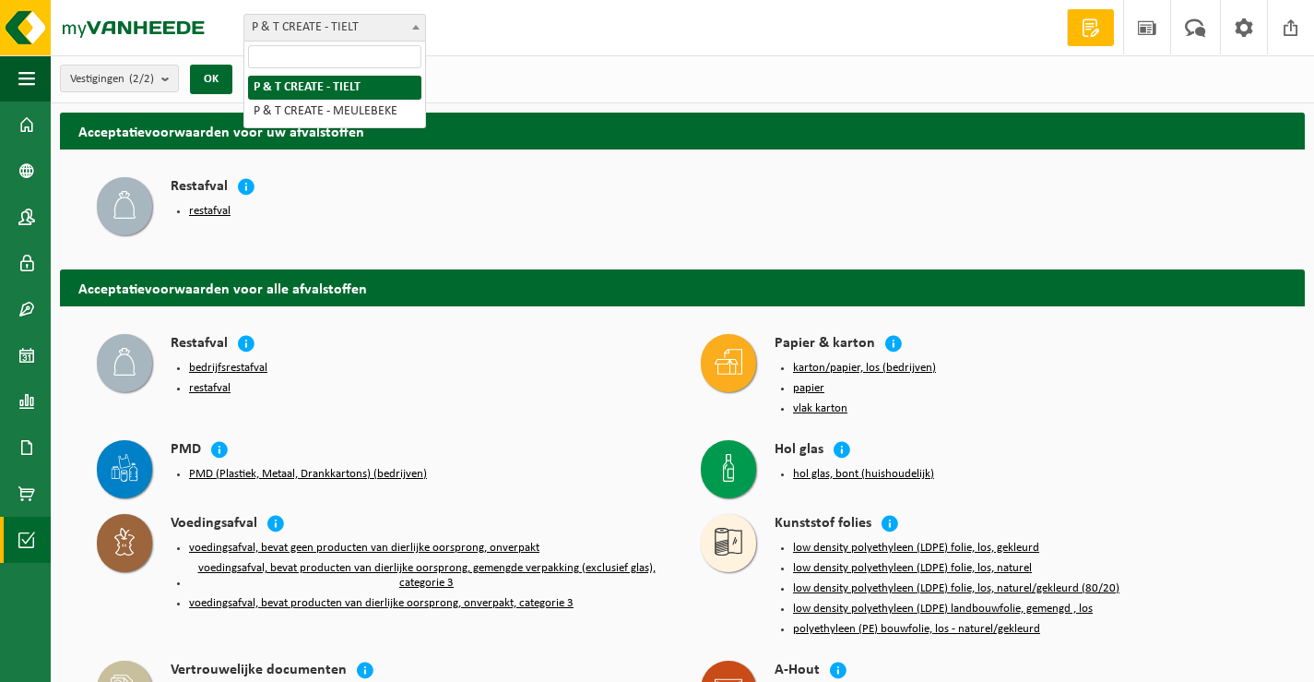
click at [410, 29] on span at bounding box center [416, 27] width 18 height 24
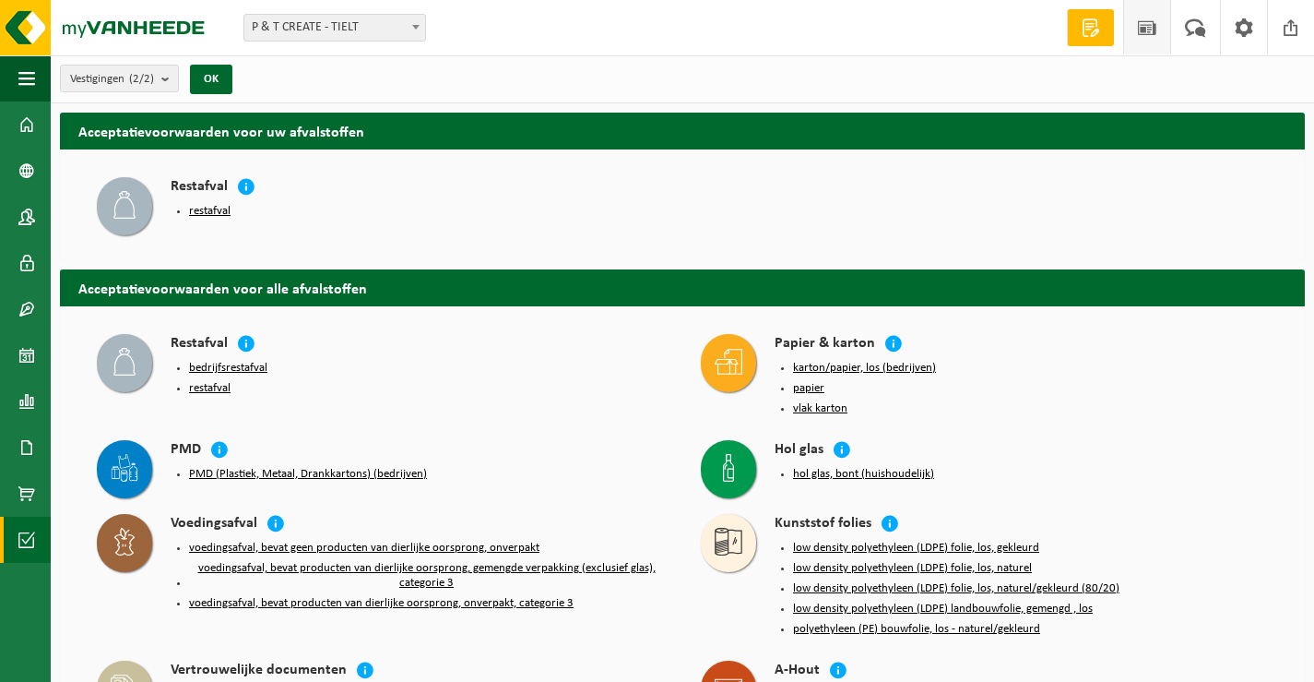
click at [1148, 30] on span at bounding box center [1147, 27] width 28 height 54
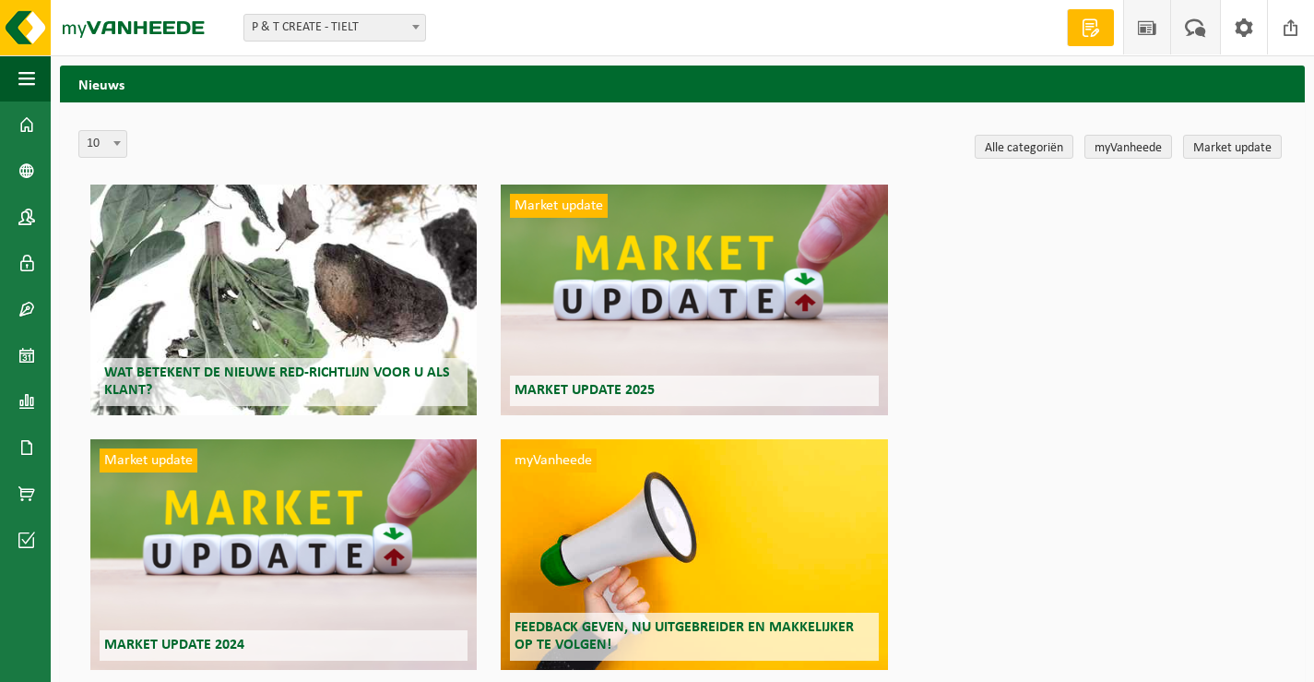
click at [1191, 30] on span at bounding box center [1195, 27] width 30 height 54
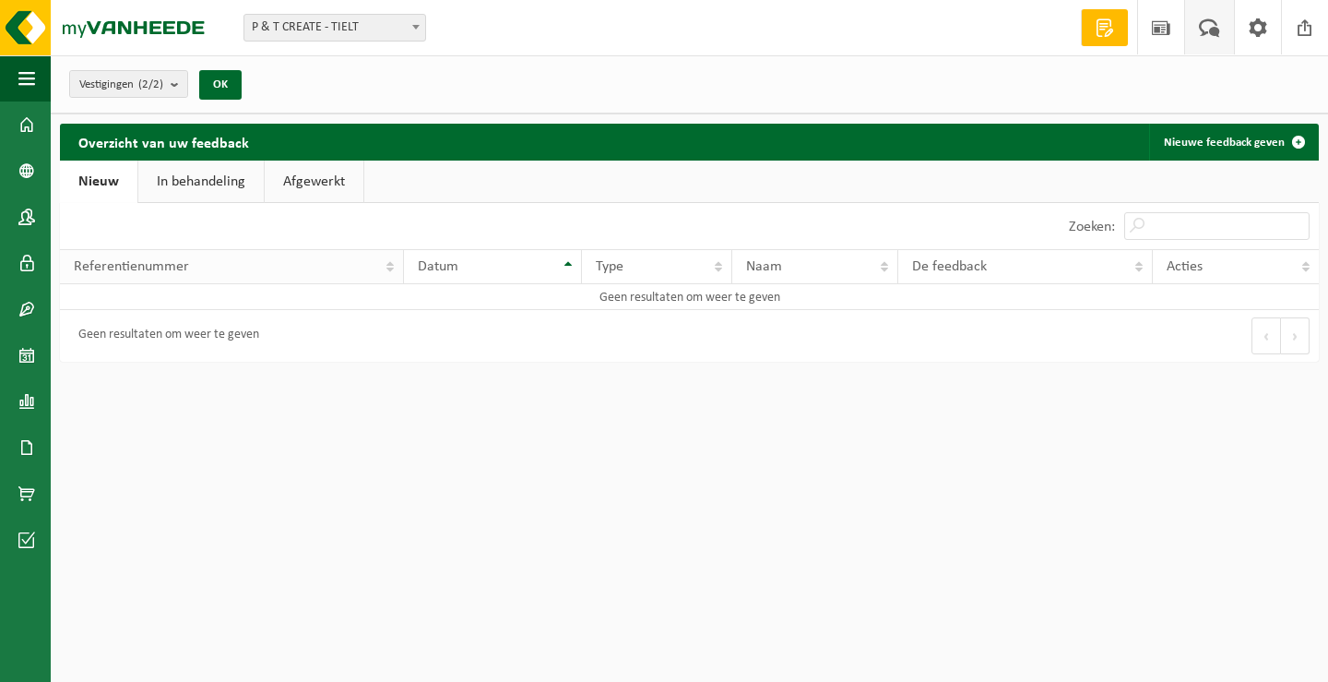
click at [242, 259] on div "Referentienummer" at bounding box center [227, 266] width 306 height 15
click at [1203, 22] on span at bounding box center [1209, 27] width 30 height 54
click at [182, 187] on link "In behandeling" at bounding box center [200, 181] width 125 height 42
click at [309, 181] on link "Afgewerkt" at bounding box center [316, 181] width 99 height 42
click at [117, 265] on span "Referentienummer" at bounding box center [131, 266] width 115 height 15
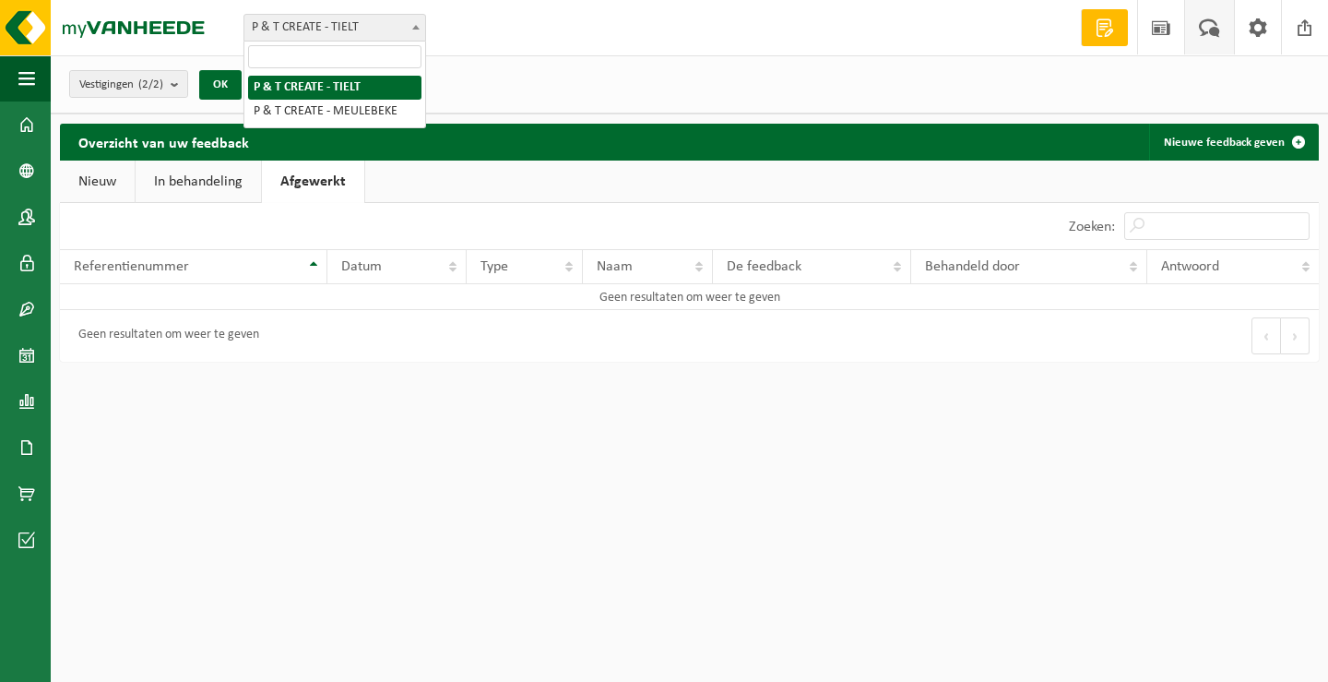
click at [289, 30] on span "P & T CREATE - TIELT" at bounding box center [334, 28] width 181 height 26
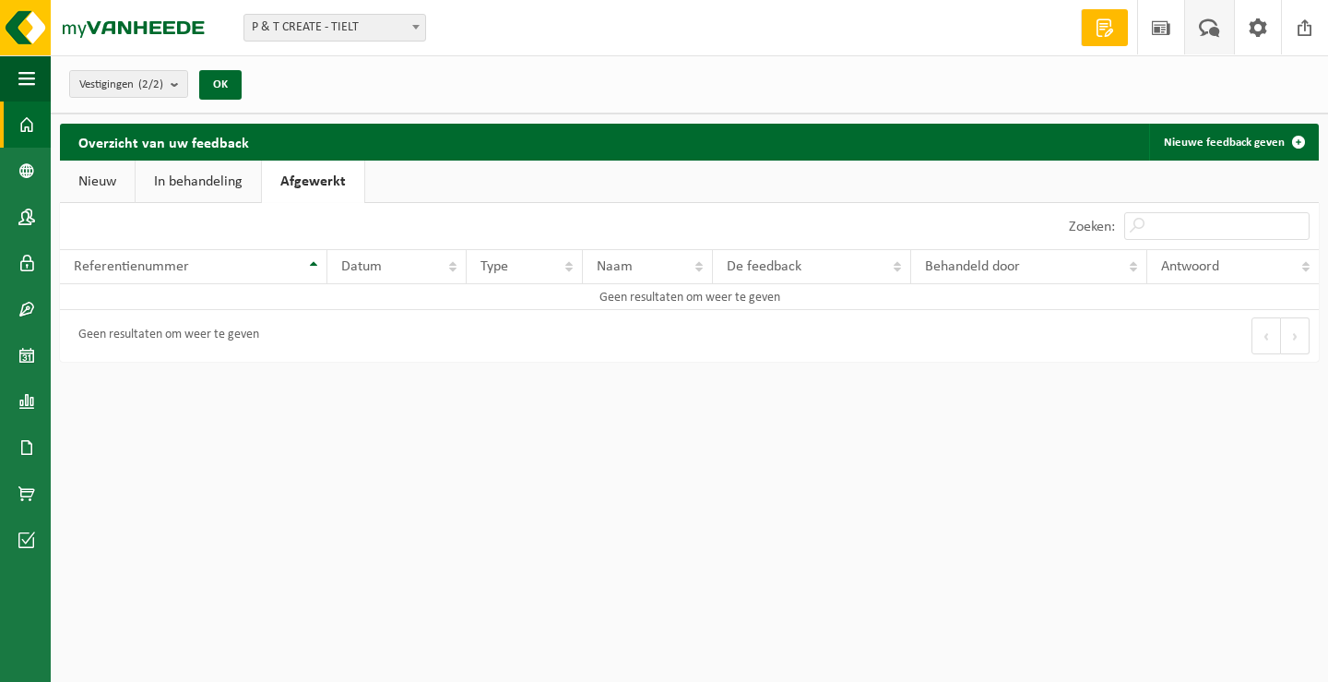
click at [34, 117] on span at bounding box center [26, 124] width 17 height 46
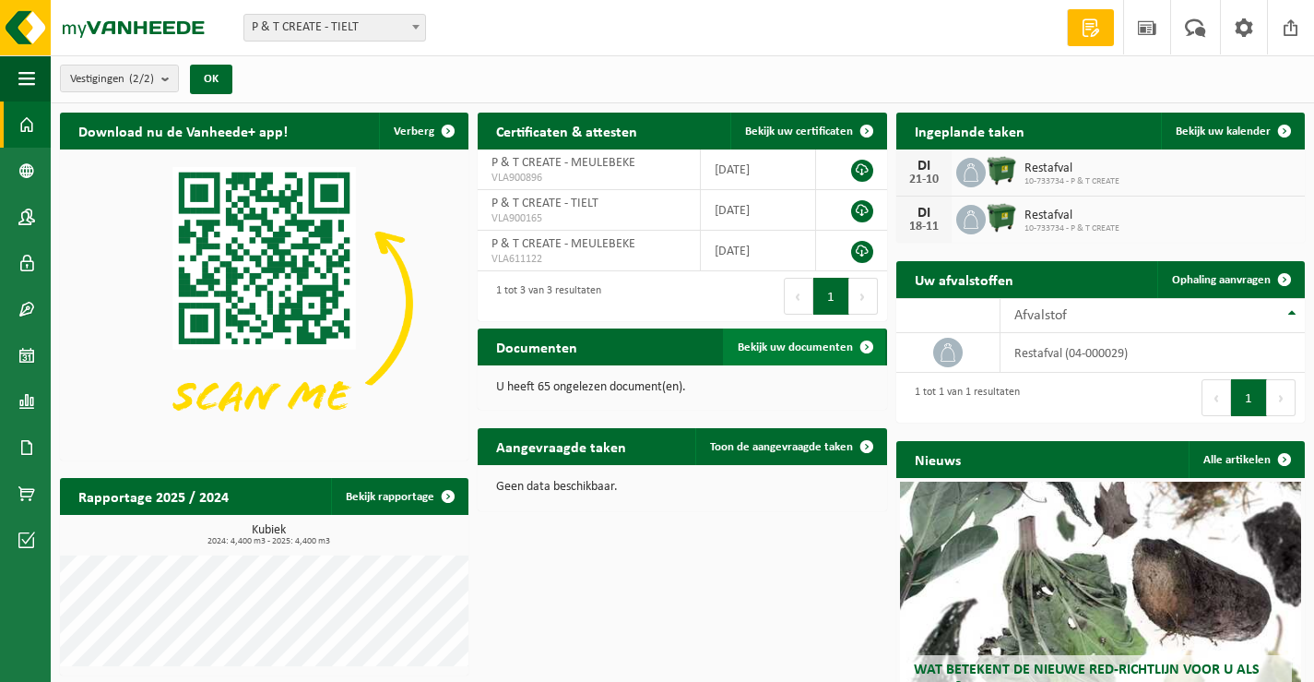
click at [805, 346] on span "Bekijk uw documenten" at bounding box center [795, 347] width 115 height 12
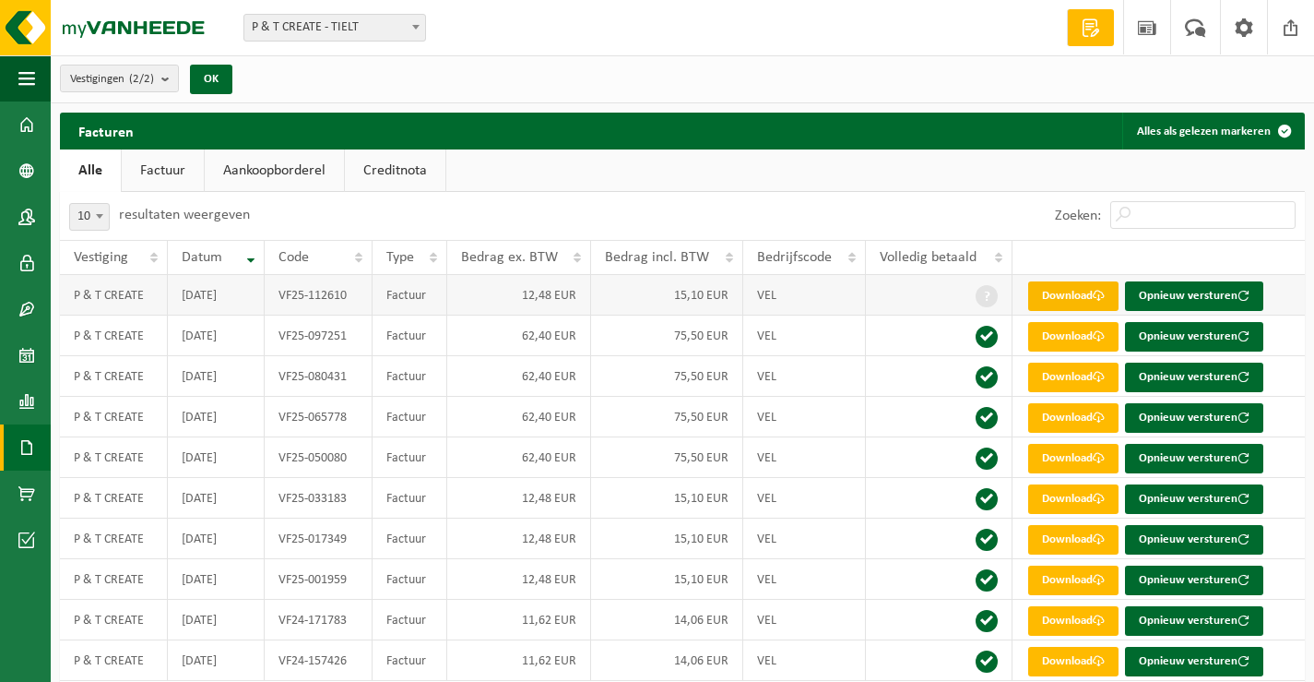
click at [1074, 293] on link "Download" at bounding box center [1073, 296] width 90 height 30
